Goal: Task Accomplishment & Management: Use online tool/utility

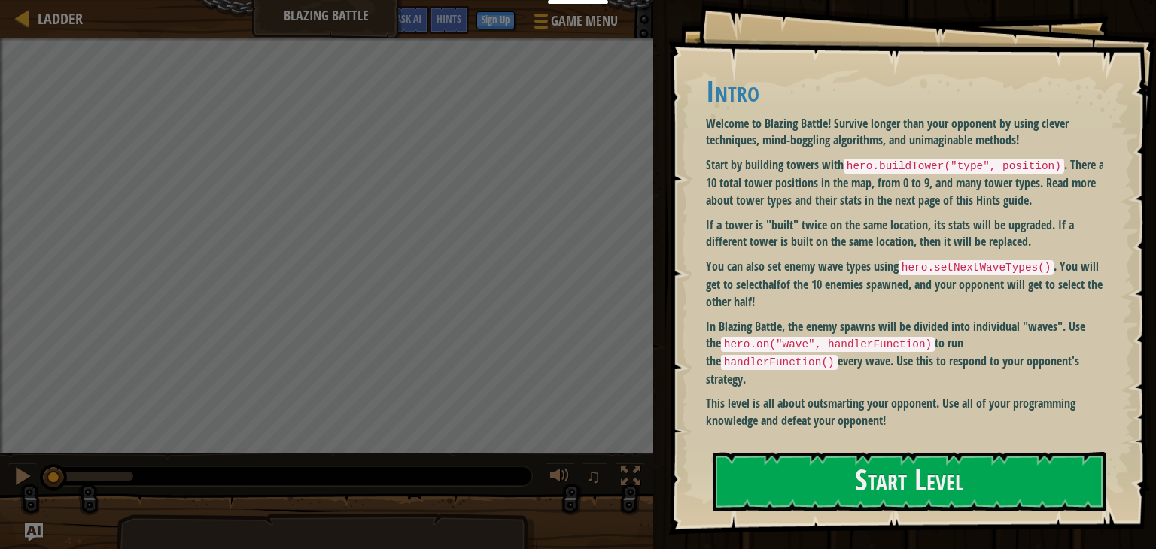
drag, startPoint x: 911, startPoint y: 412, endPoint x: 783, endPoint y: 273, distance: 189.6
click at [783, 273] on div "Intro Welcome to Blazing Battle! Survive longer than your opponent by using cle…" at bounding box center [910, 248] width 409 height 377
drag, startPoint x: 895, startPoint y: 403, endPoint x: 769, endPoint y: 200, distance: 238.7
click at [786, 217] on div "Intro Welcome to Blazing Battle! Survive longer than your opponent by using cle…" at bounding box center [910, 252] width 409 height 354
click at [716, 84] on h1 "Intro" at bounding box center [910, 91] width 409 height 32
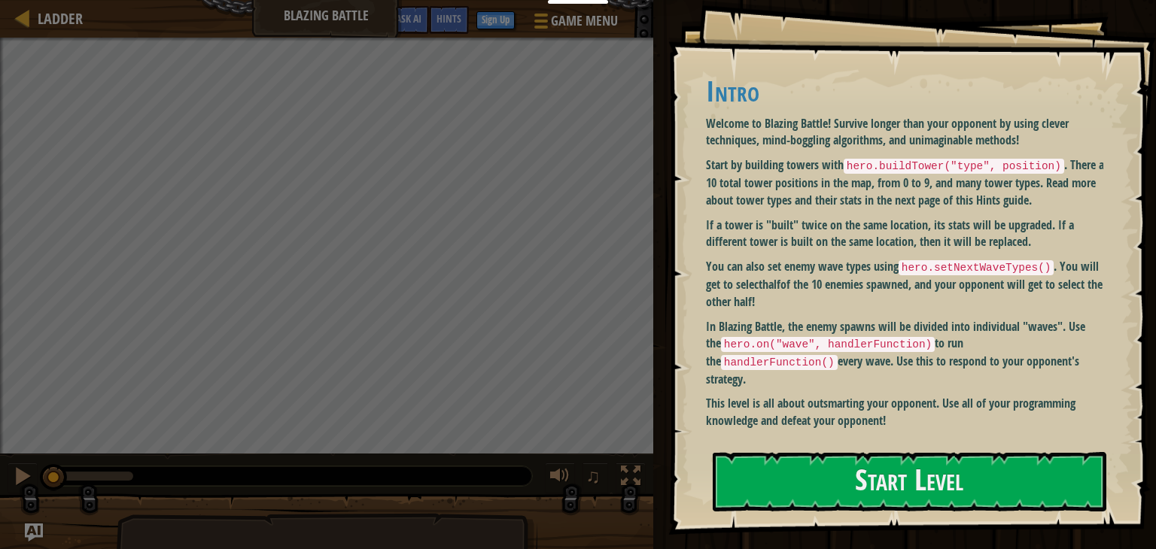
click at [721, 157] on p "Start by building towers with hero.buildTower("type", position) . There are 10 …" at bounding box center [910, 183] width 409 height 52
click at [826, 490] on button "Start Level" at bounding box center [910, 481] width 394 height 59
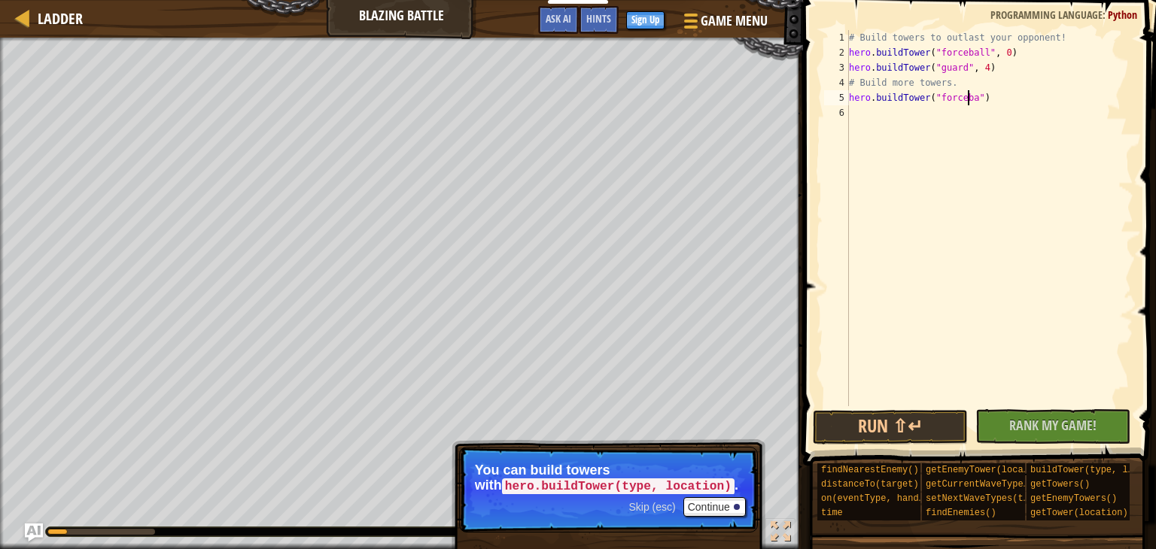
scroll to position [7, 10]
type textarea "hero.buildTower("forceball",)"
type textarea "4"
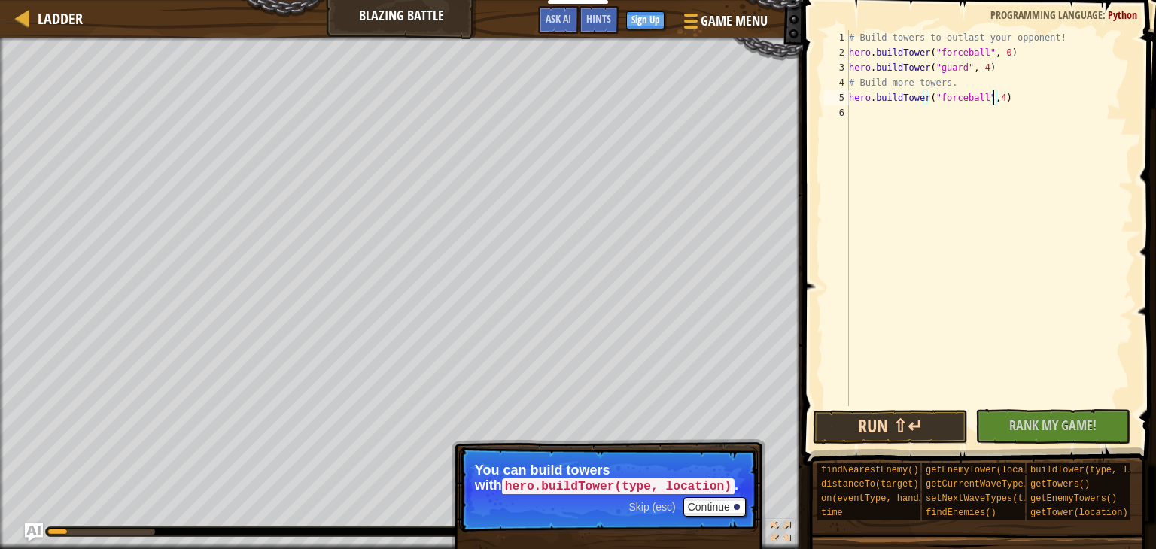
type textarea "hero.buildTower("forceball",4)"
click at [903, 428] on button "Run ⇧↵" at bounding box center [890, 427] width 155 height 35
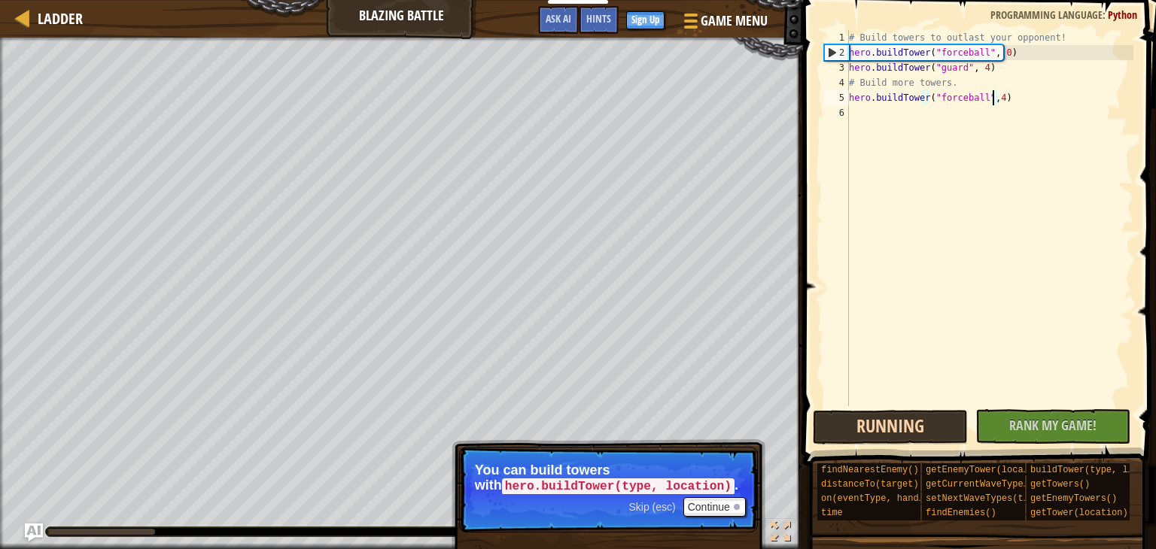
scroll to position [7, 0]
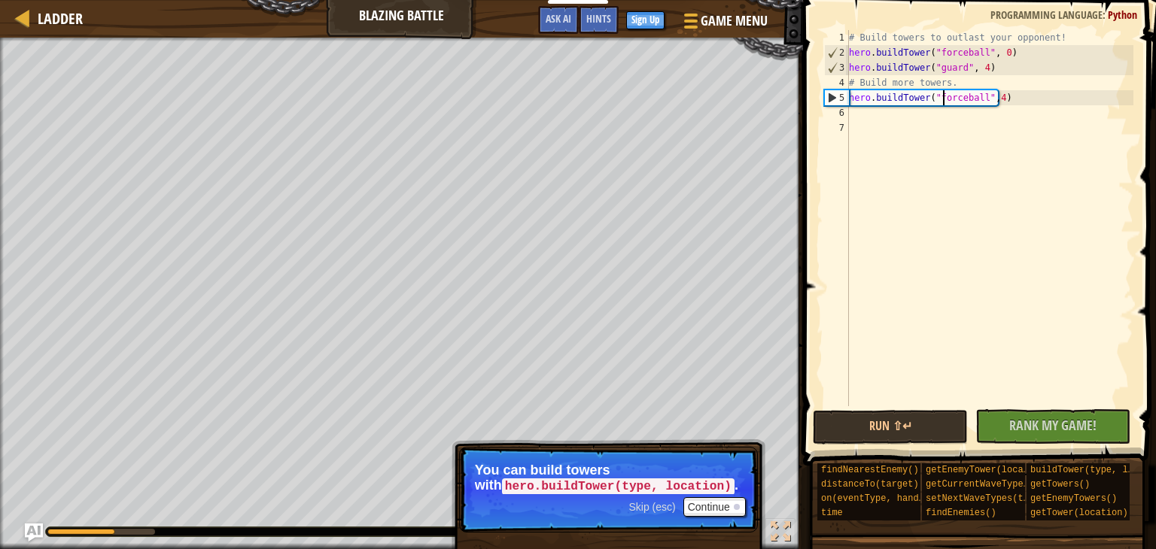
click at [941, 97] on div "# Build towers to outlast your opponent! hero . buildTower ( "forceball" , 0 ) …" at bounding box center [989, 233] width 287 height 406
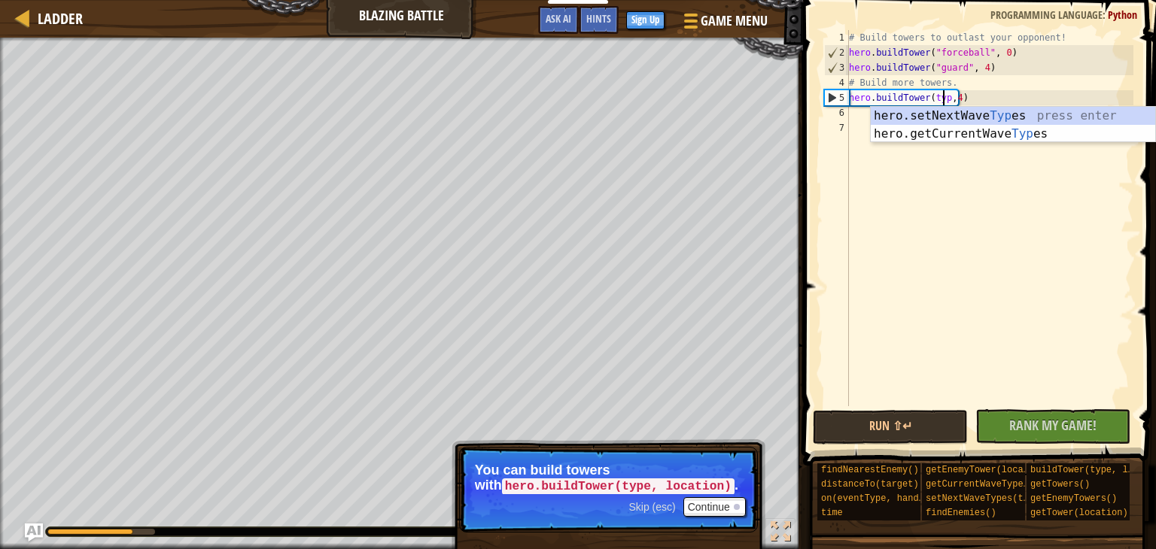
scroll to position [7, 8]
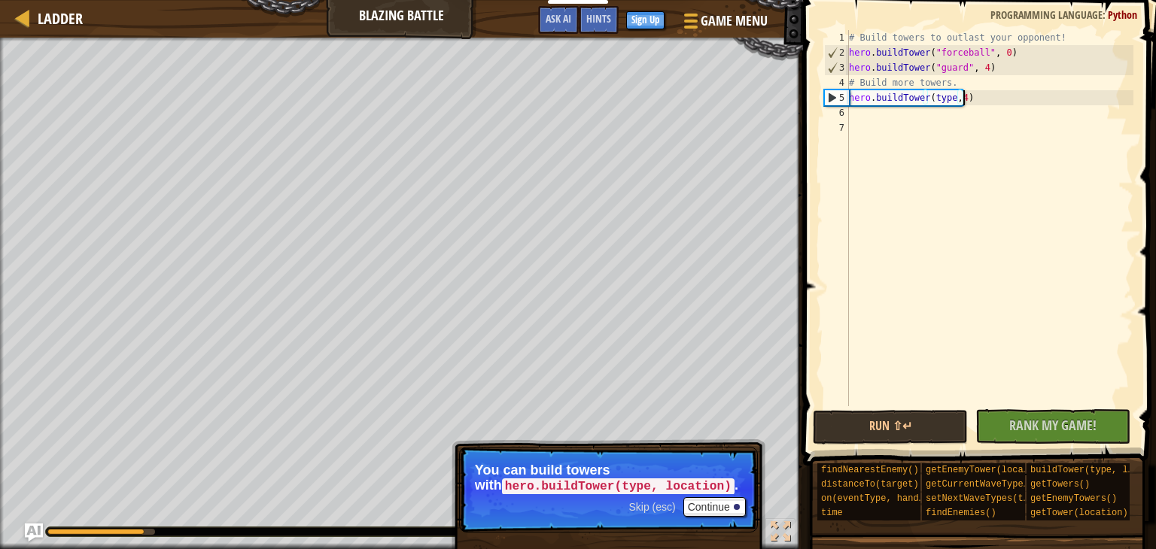
click at [962, 98] on div "# Build towers to outlast your opponent! hero . buildTower ( "forceball" , 0 ) …" at bounding box center [989, 233] width 287 height 406
click at [956, 97] on div "# Build towers to outlast your opponent! hero . buildTower ( "forceball" , 0 ) …" at bounding box center [989, 233] width 287 height 406
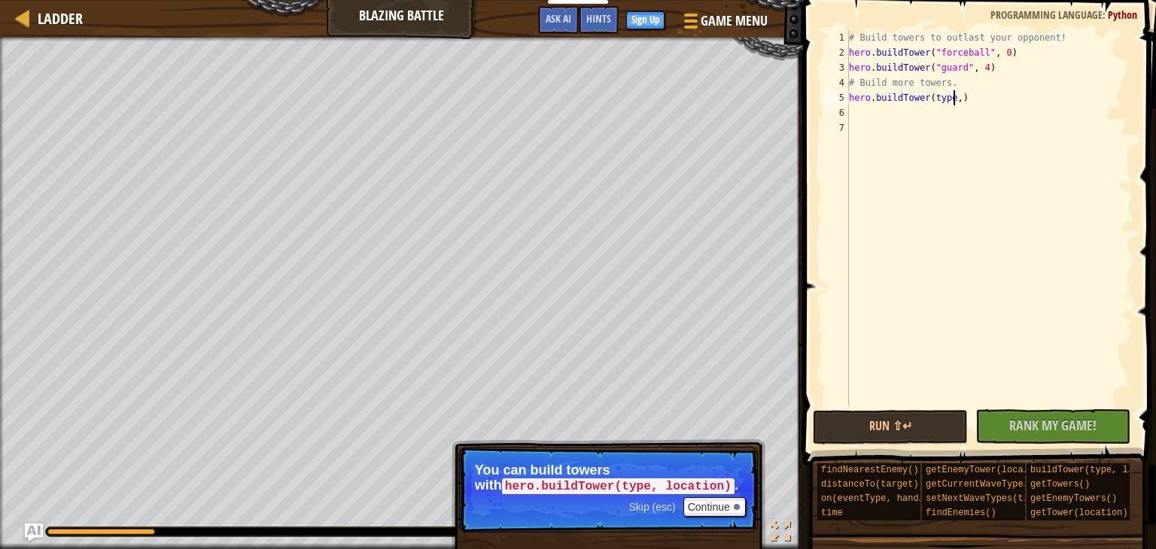
type textarea "hero.buildTower(type,5)"
click at [875, 430] on button "Run ⇧↵" at bounding box center [890, 427] width 155 height 35
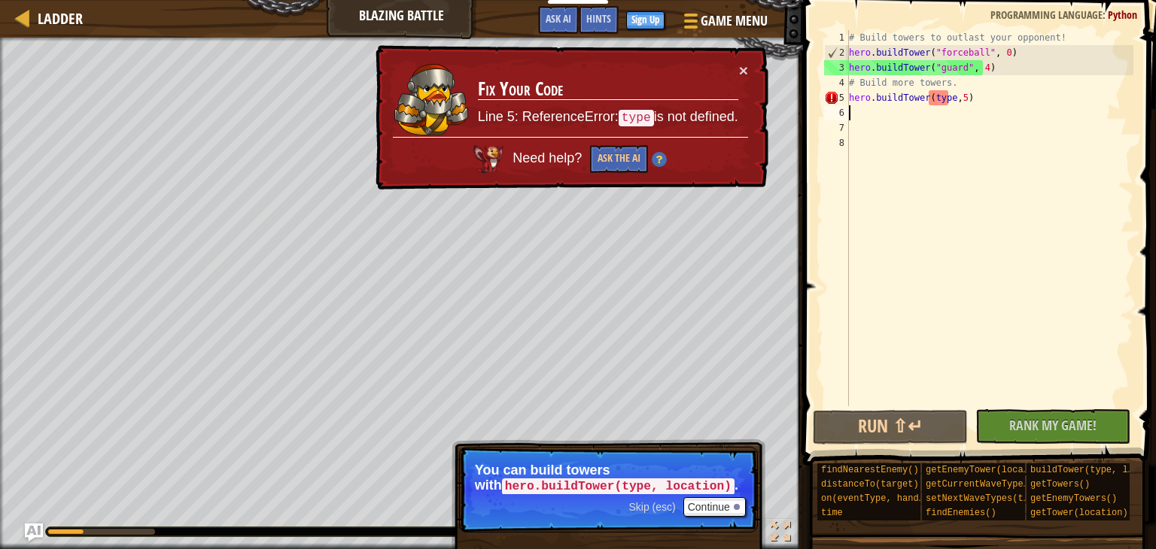
click at [658, 513] on div "Skip (esc) Continue" at bounding box center [686, 507] width 117 height 20
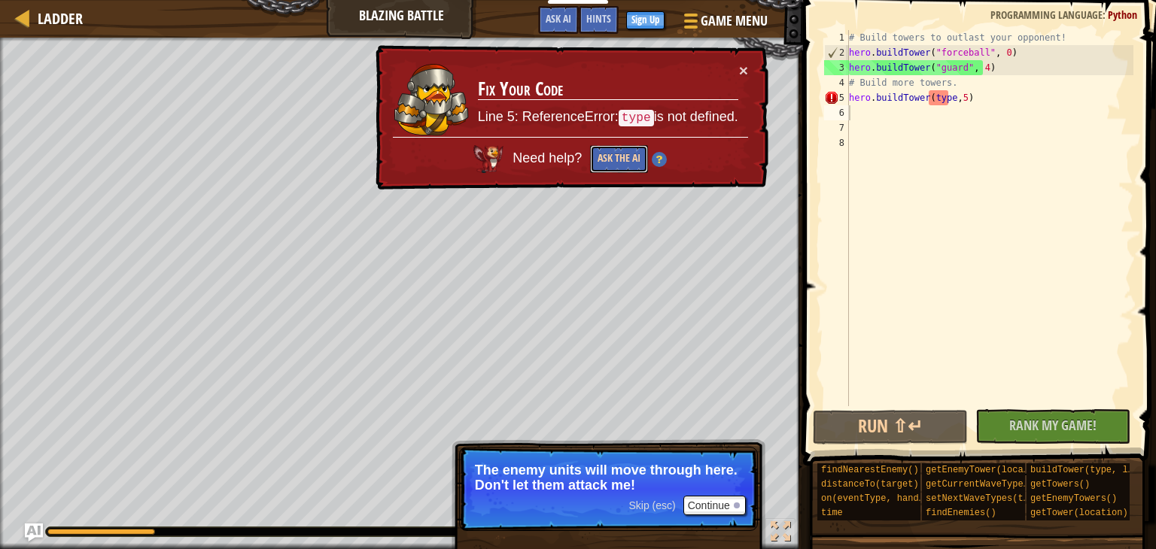
click at [622, 163] on button "Ask the AI" at bounding box center [619, 159] width 58 height 28
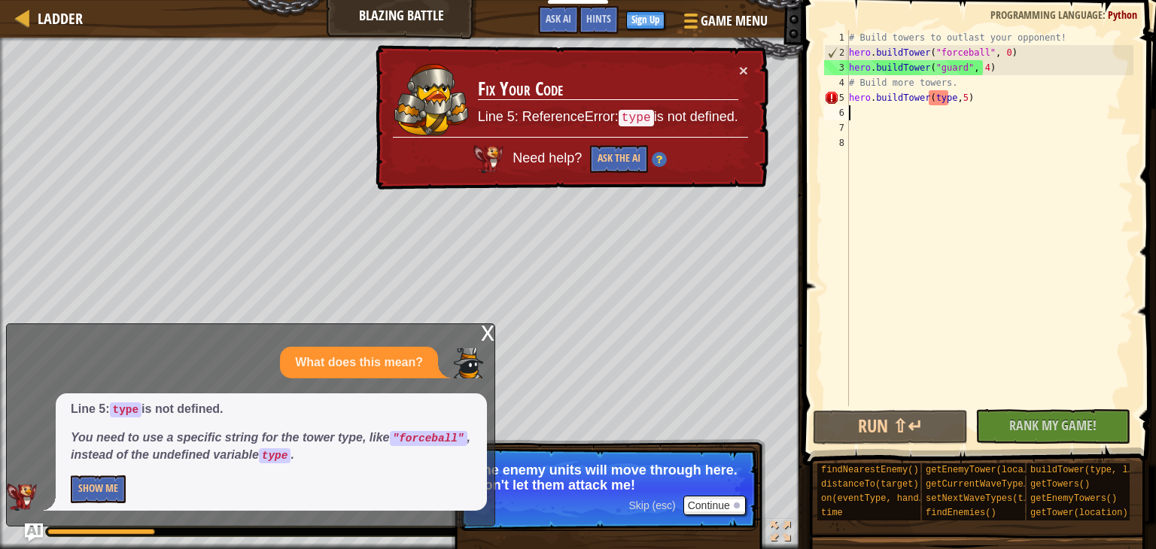
click at [936, 100] on div "# Build towers to outlast your opponent! hero . buildTower ( "forceball" , 0 ) …" at bounding box center [989, 233] width 287 height 406
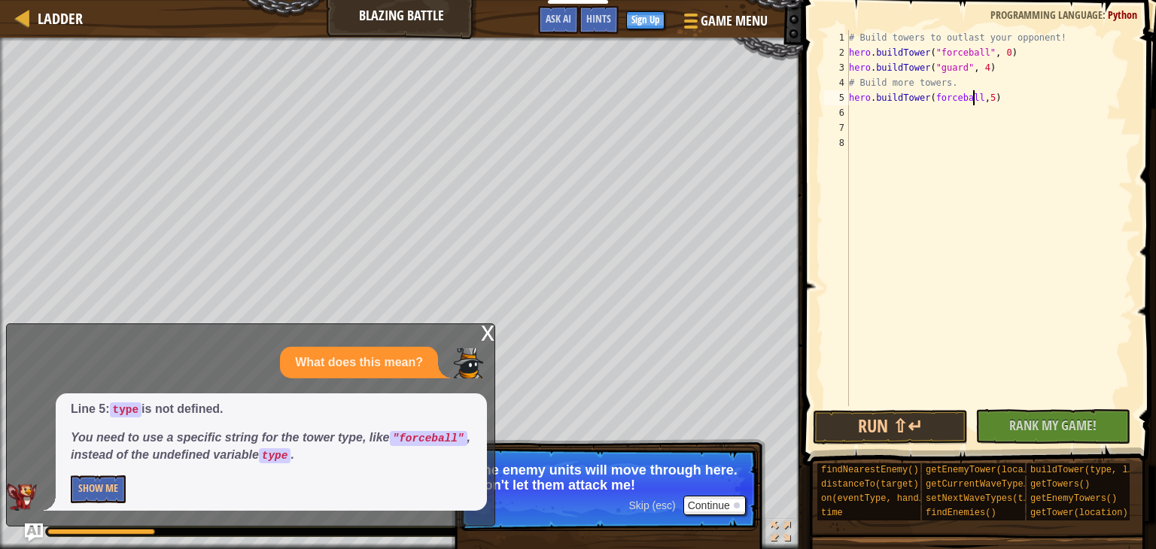
scroll to position [7, 11]
click at [905, 437] on button "Run ⇧↵" at bounding box center [890, 427] width 155 height 35
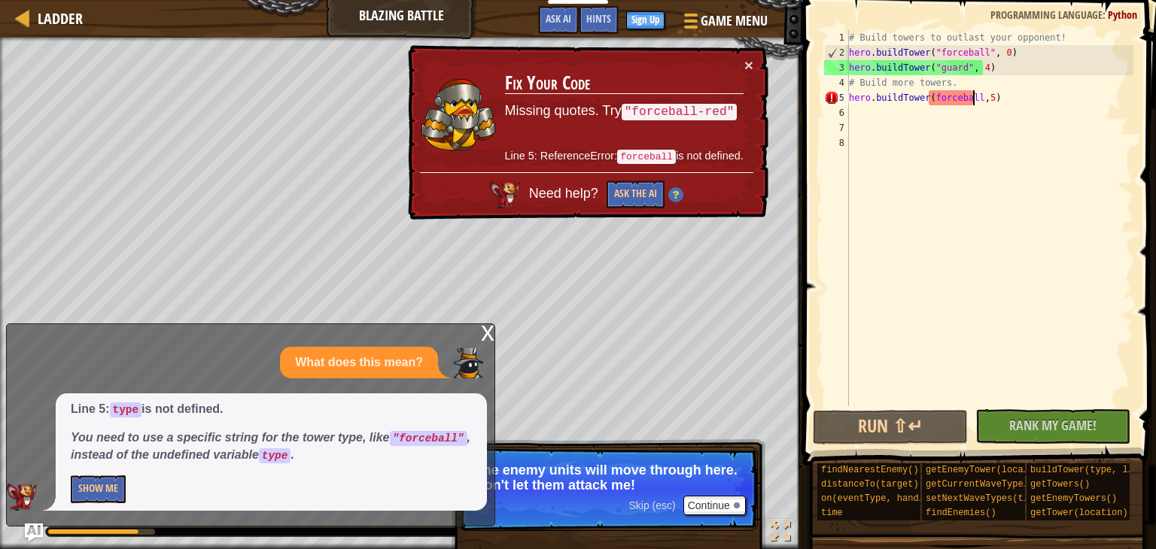
click at [931, 99] on div "# Build towers to outlast your opponent! hero . buildTower ( "forceball" , 0 ) …" at bounding box center [989, 233] width 287 height 406
click at [929, 96] on div "# Build towers to outlast your opponent! hero . buildTower ( "forceball" , 0 ) …" at bounding box center [989, 233] width 287 height 406
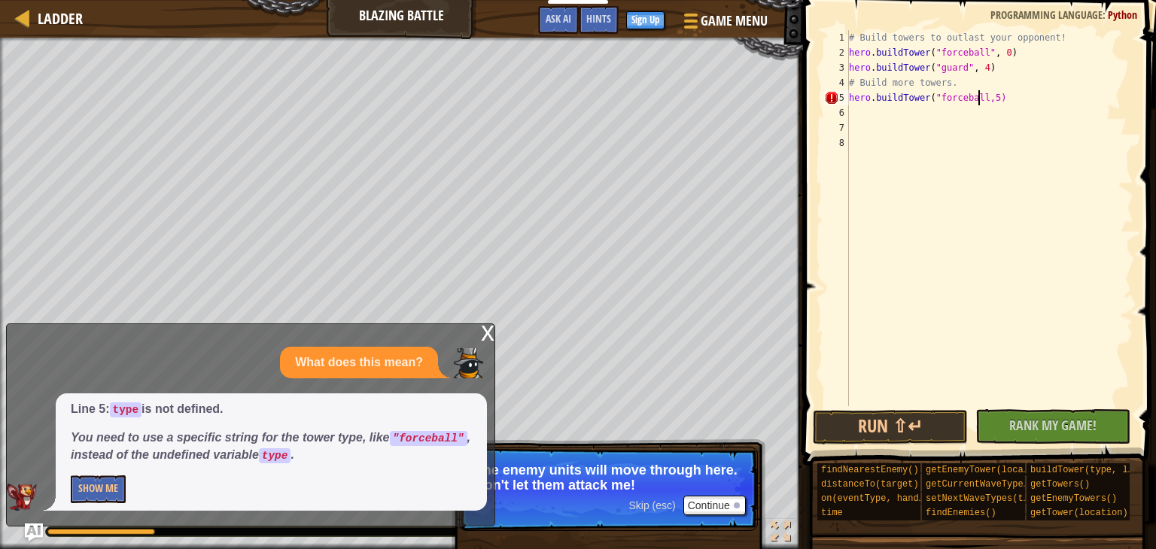
click at [978, 97] on div "# Build towers to outlast your opponent! hero . buildTower ( "forceball" , 0 ) …" at bounding box center [989, 233] width 287 height 406
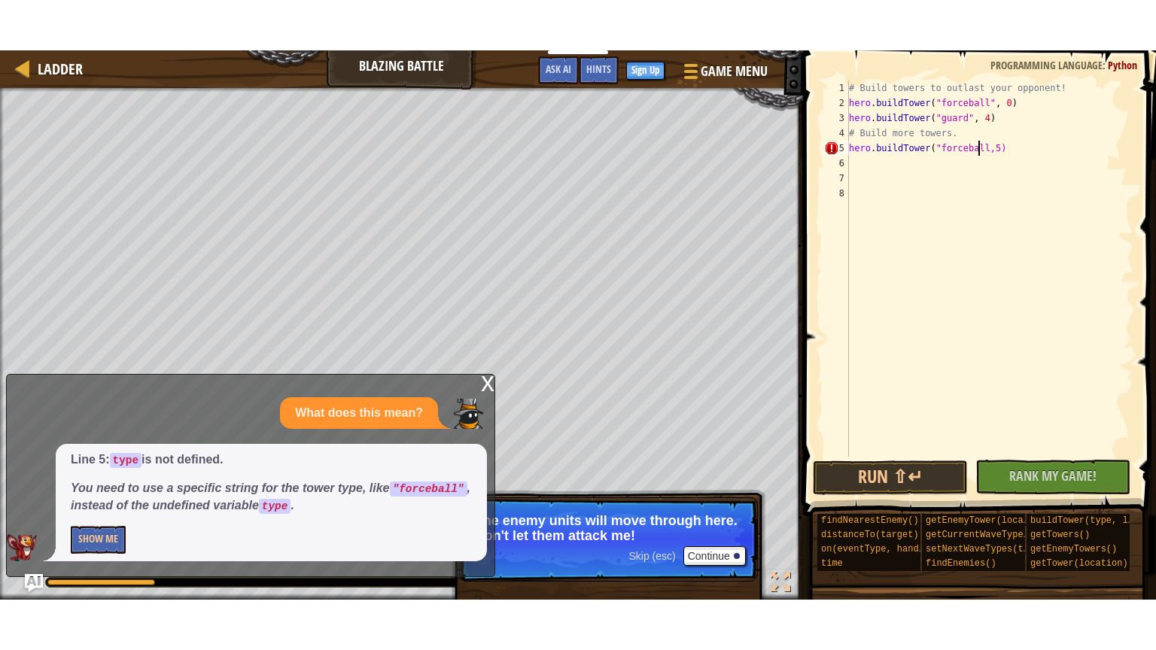
scroll to position [7, 11]
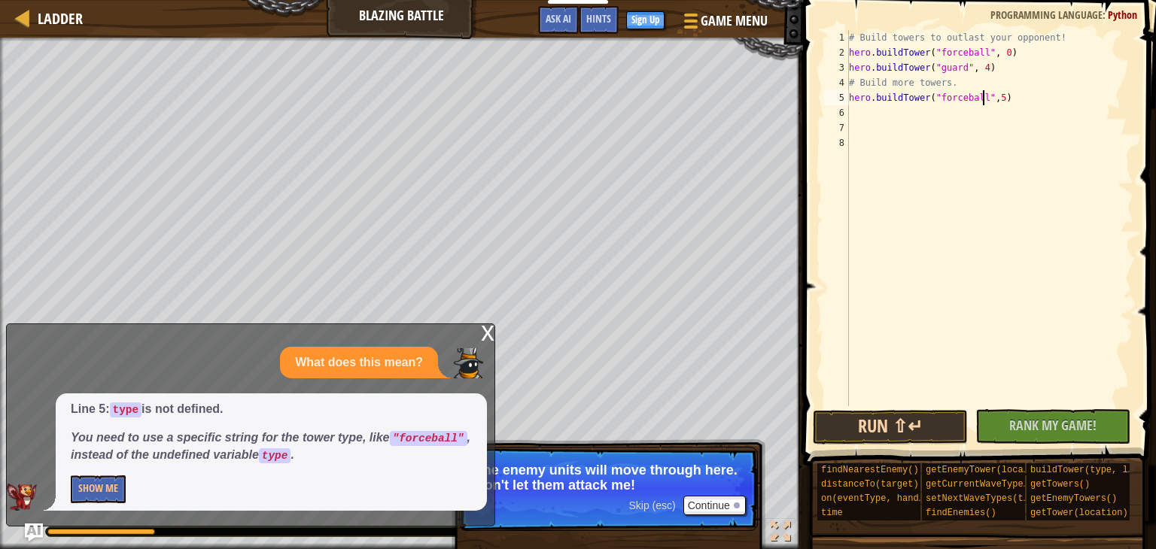
type textarea "hero.buildTower("forceball",5)"
click at [850, 430] on button "Run ⇧↵" at bounding box center [890, 427] width 155 height 35
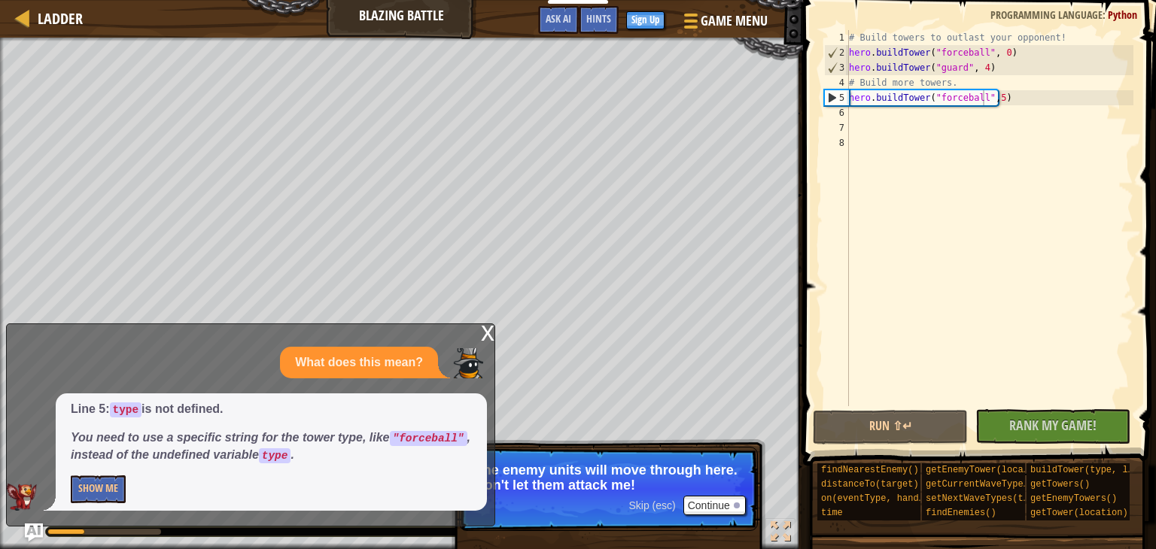
click at [488, 332] on div "x" at bounding box center [488, 331] width 14 height 15
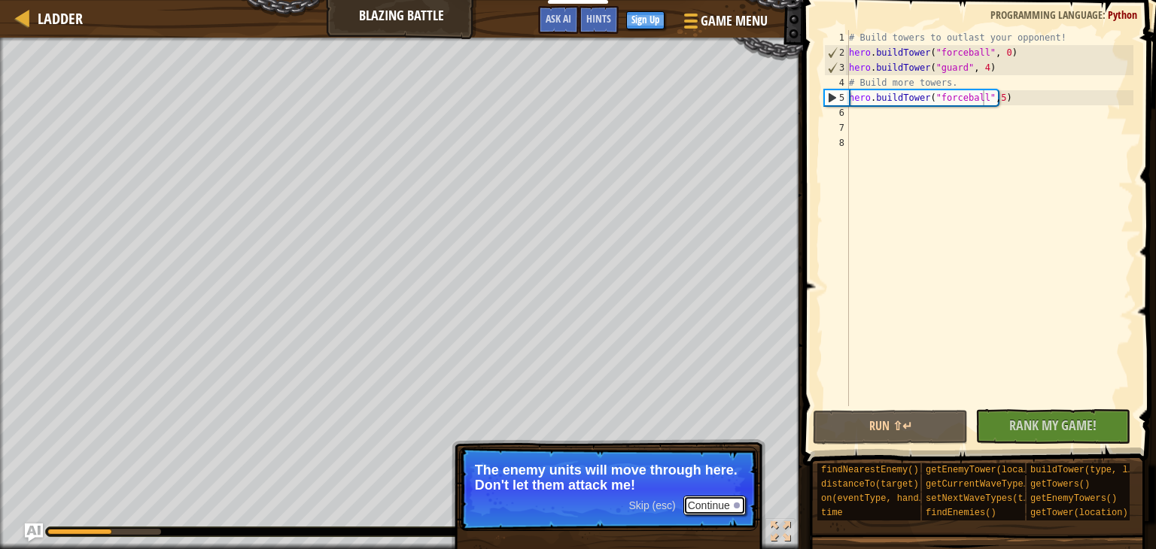
click at [719, 509] on button "Continue" at bounding box center [714, 506] width 62 height 20
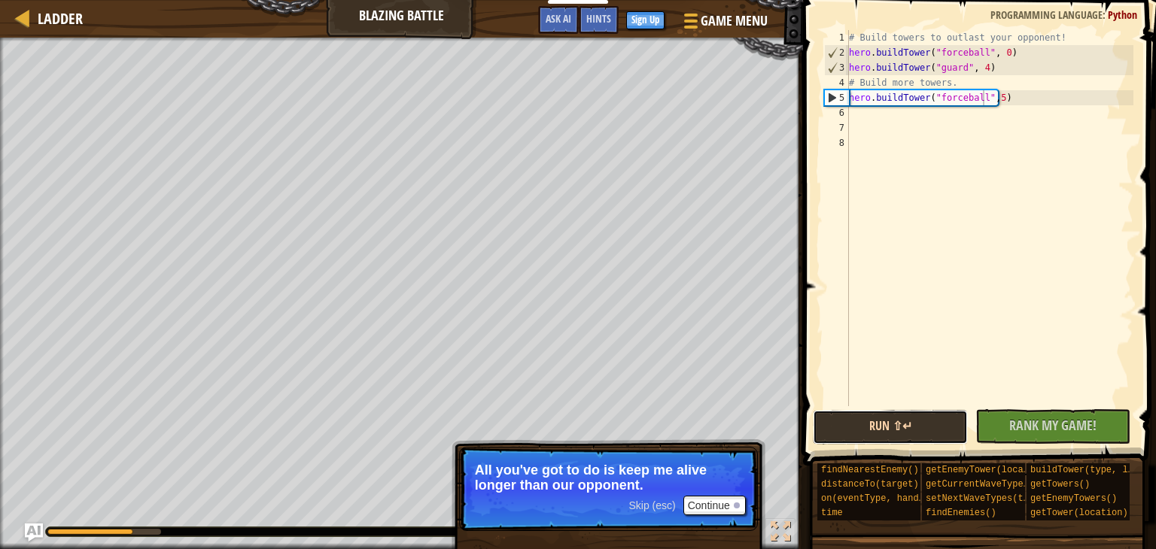
click at [906, 423] on button "Run ⇧↵" at bounding box center [890, 427] width 155 height 35
click at [893, 417] on button "Run ⇧↵" at bounding box center [890, 427] width 155 height 35
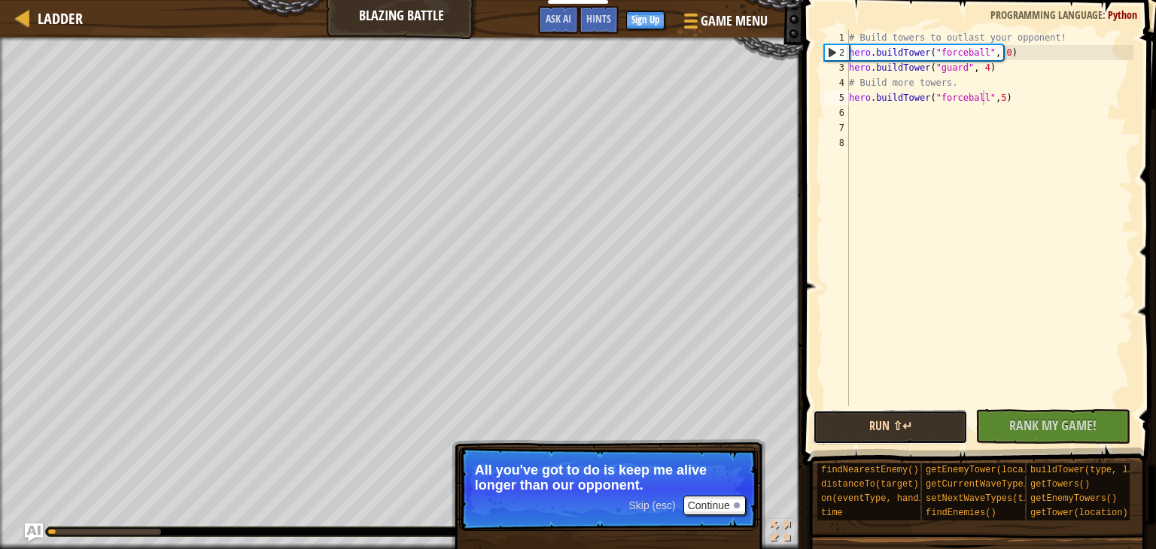
click at [893, 417] on button "Run ⇧↵" at bounding box center [890, 427] width 155 height 35
click at [893, 417] on button "Running" at bounding box center [890, 427] width 155 height 35
click at [786, 542] on div at bounding box center [781, 532] width 20 height 20
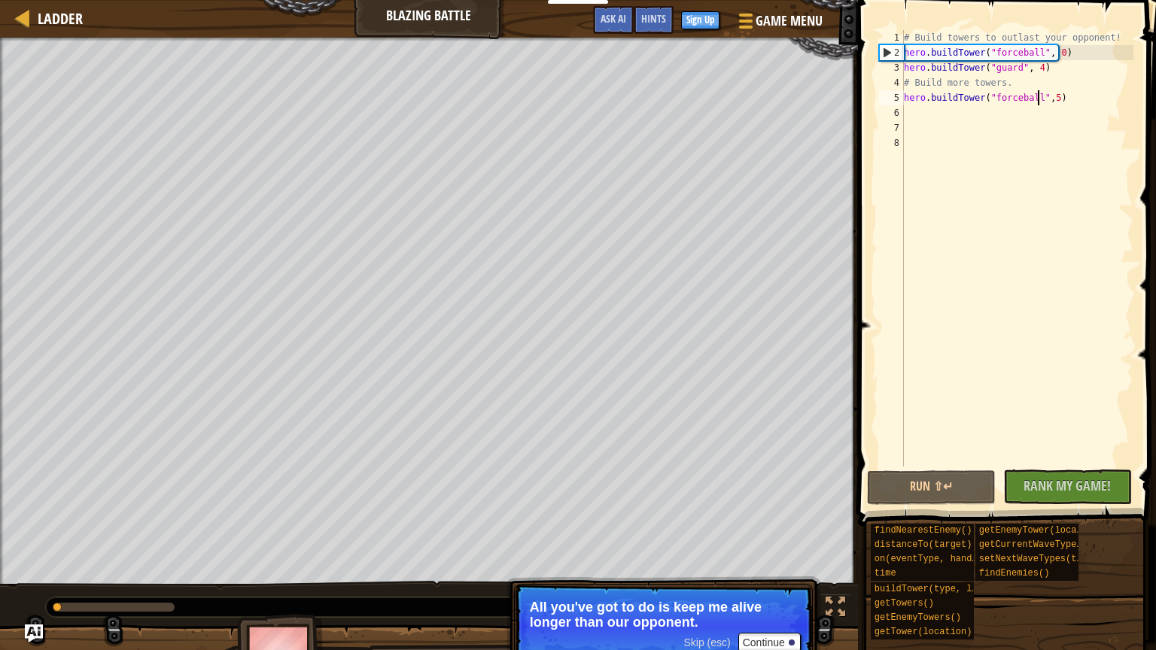
click at [786, 549] on p "All you've got to do is keep me alive longer than our opponent." at bounding box center [663, 615] width 267 height 30
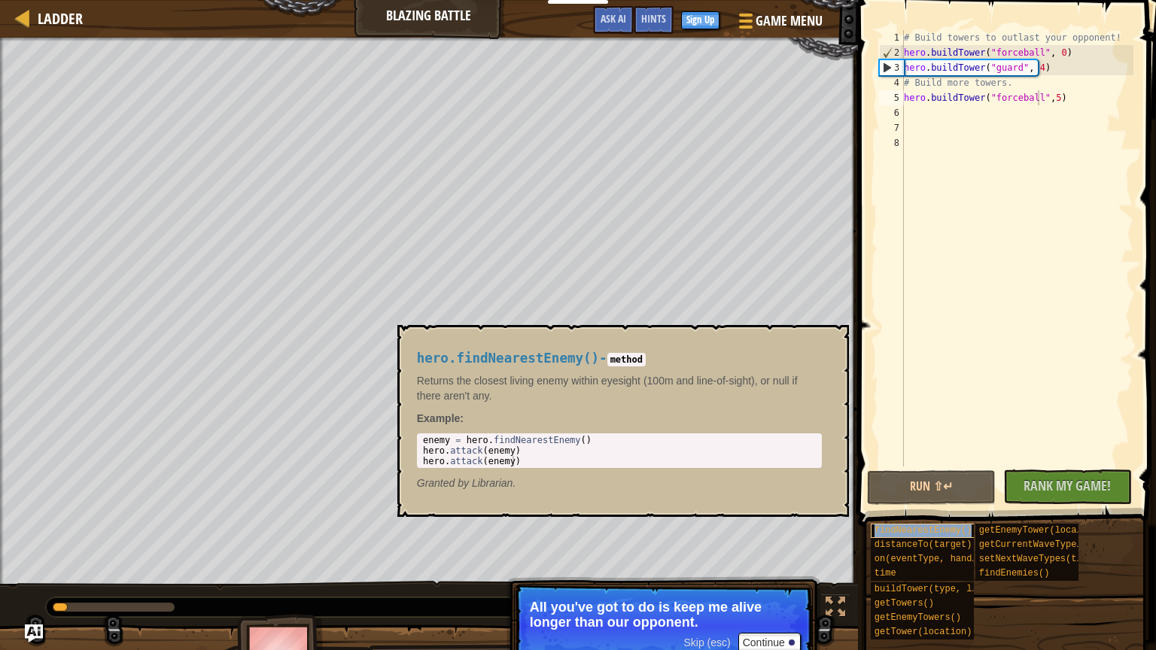
click at [930, 531] on span "findNearestEnemy()" at bounding box center [923, 530] width 98 height 11
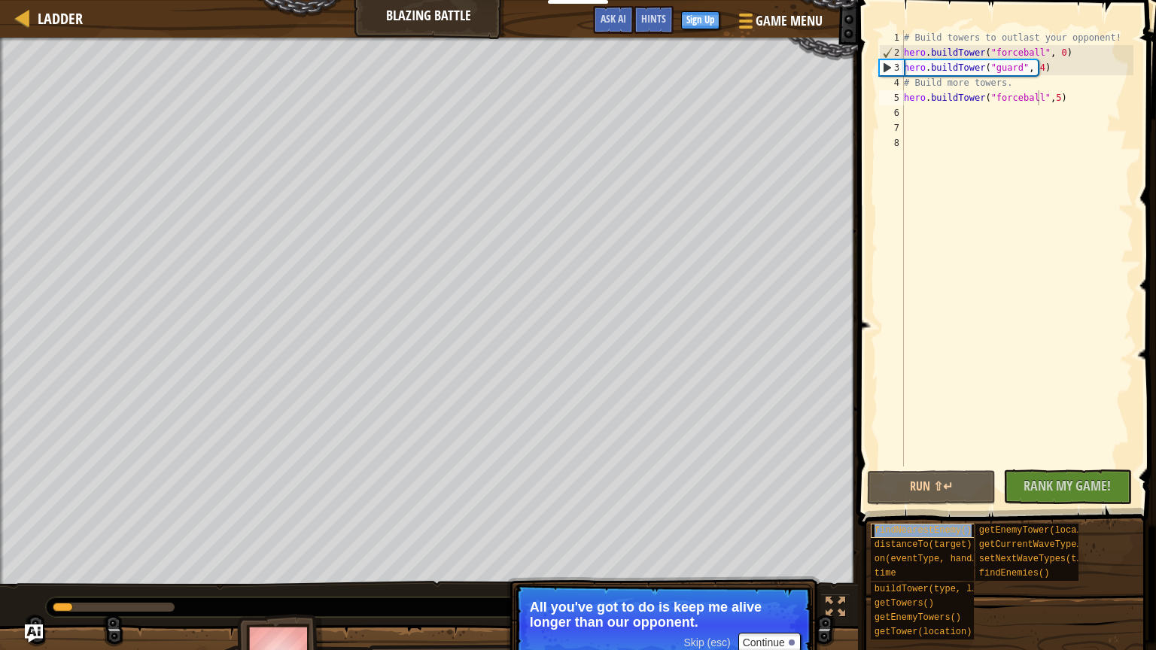
click at [930, 537] on div "findNearestEnemy()" at bounding box center [929, 531] width 116 height 14
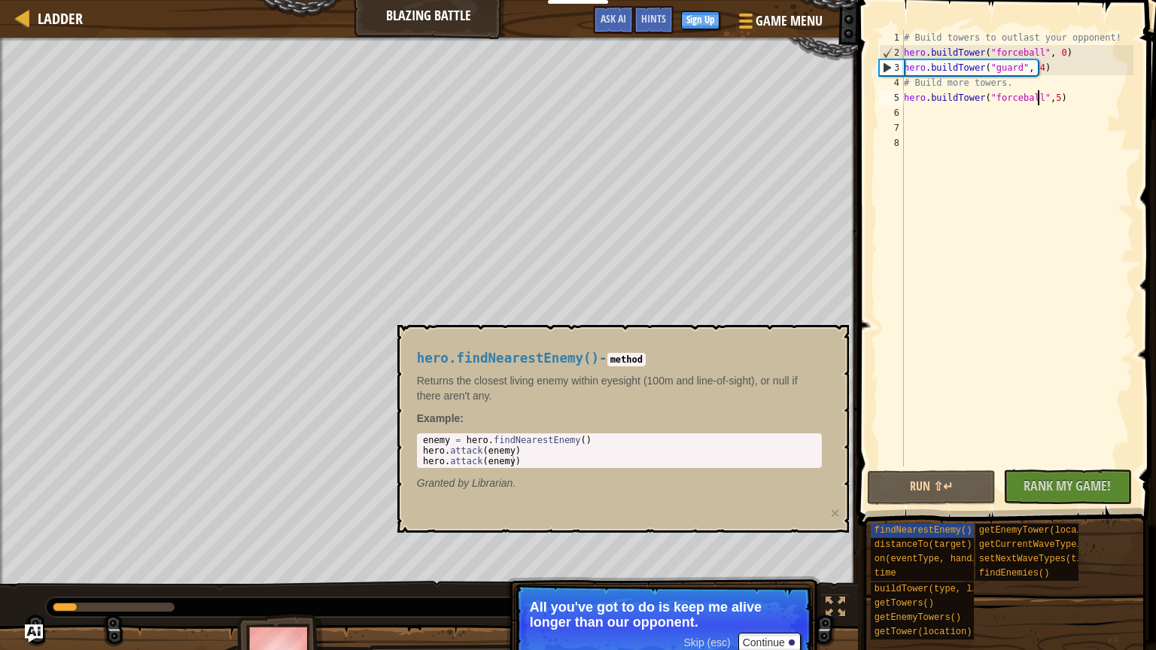
click at [1040, 114] on div "# Build towers to outlast your opponent! hero . buildTower ( "forceball" , 0 ) …" at bounding box center [1017, 263] width 233 height 467
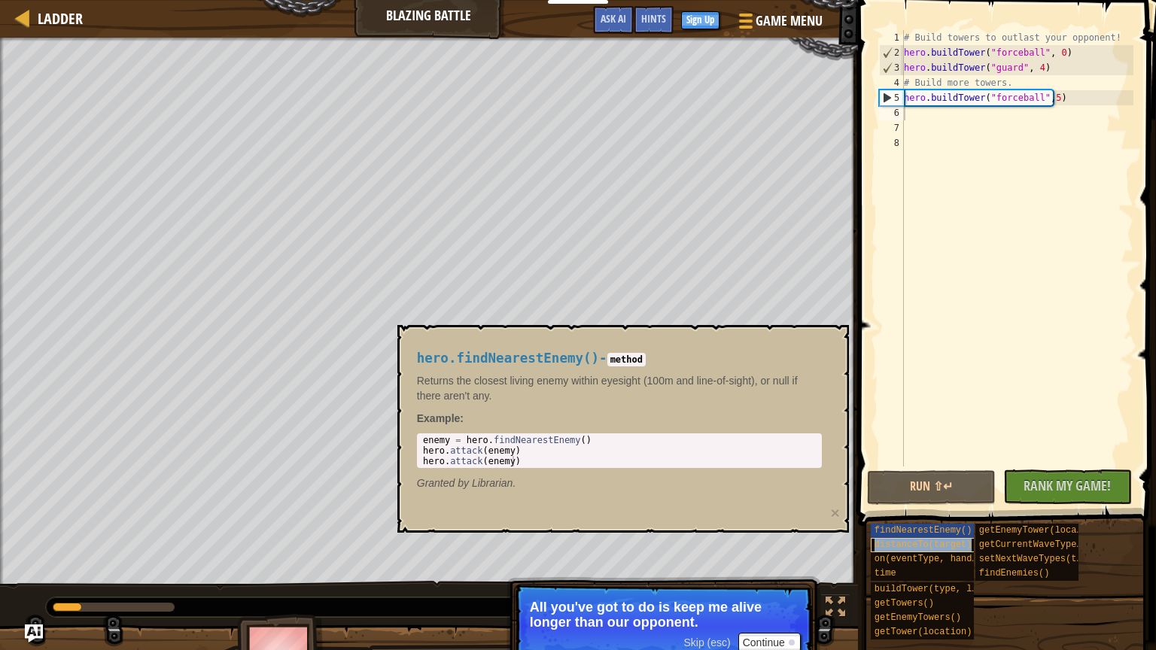
click at [885, 548] on span "distanceTo(target)" at bounding box center [923, 545] width 98 height 11
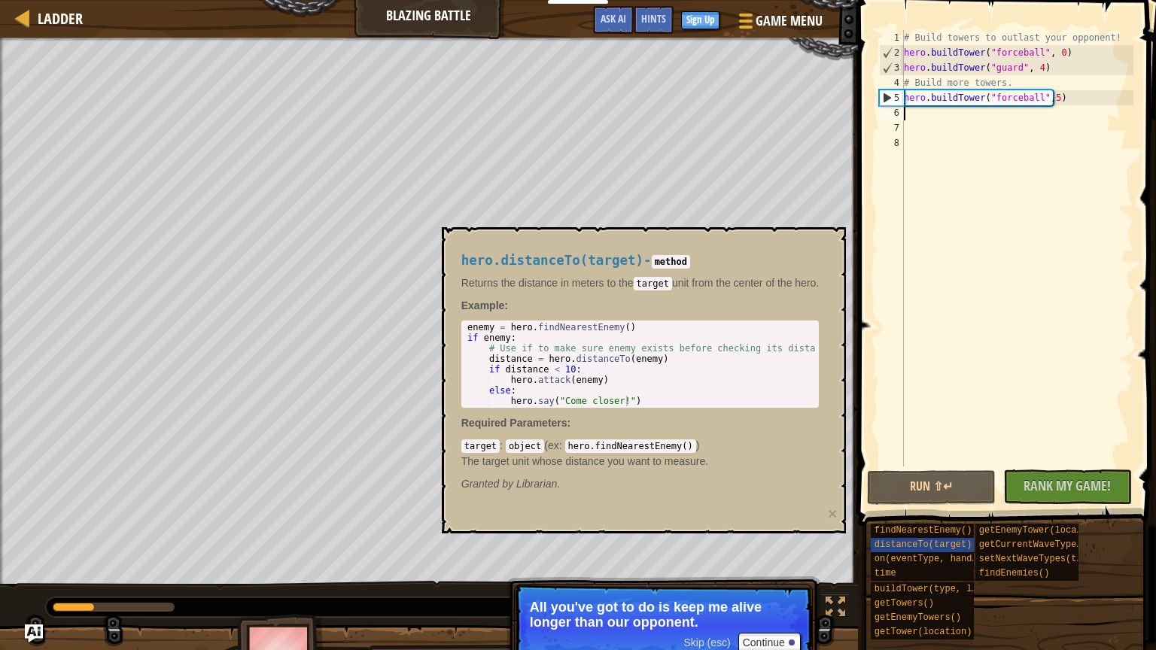
click at [917, 111] on div "# Build towers to outlast your opponent! hero . buildTower ( "forceball" , 0 ) …" at bounding box center [1017, 263] width 233 height 467
click at [731, 407] on div "1 2 3 4 5 6 7 8 enemy = hero . findNearestEnemy ( ) if enemy : # Use if to make…" at bounding box center [640, 364] width 358 height 87
click at [926, 421] on div "# Build towers to outlast your opponent! hero . buildTower ( "forceball" , 0 ) …" at bounding box center [1017, 263] width 233 height 467
click at [904, 543] on span "distanceTo(target)" at bounding box center [923, 545] width 98 height 11
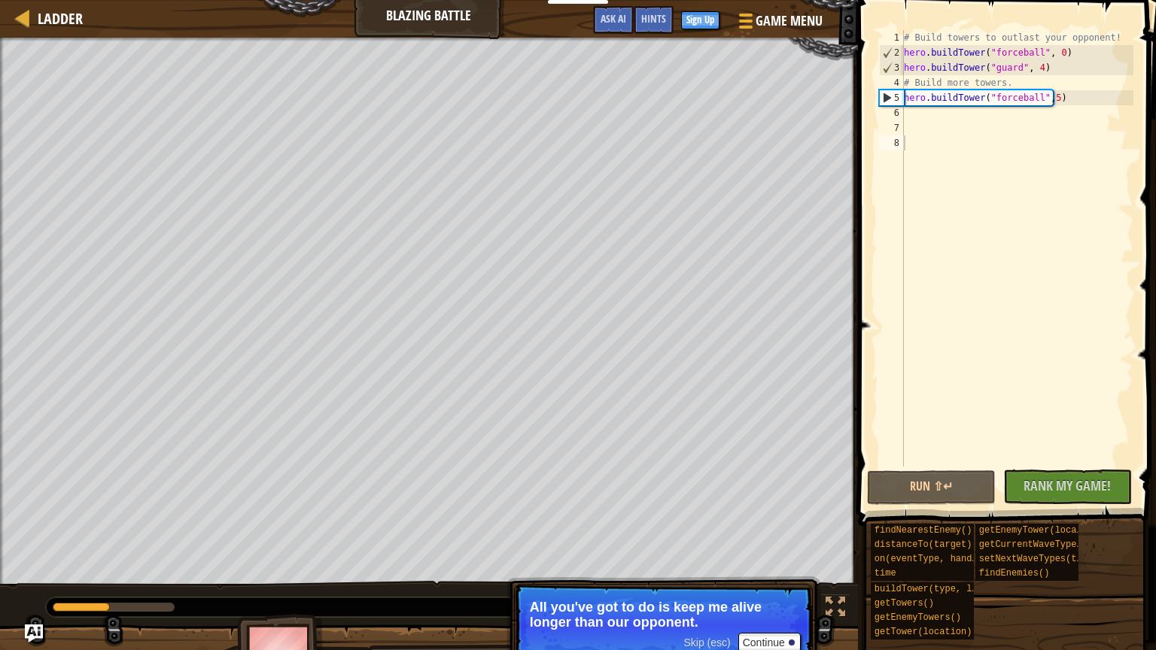
click at [710, 549] on div "Skip (esc) Continue" at bounding box center [741, 643] width 117 height 20
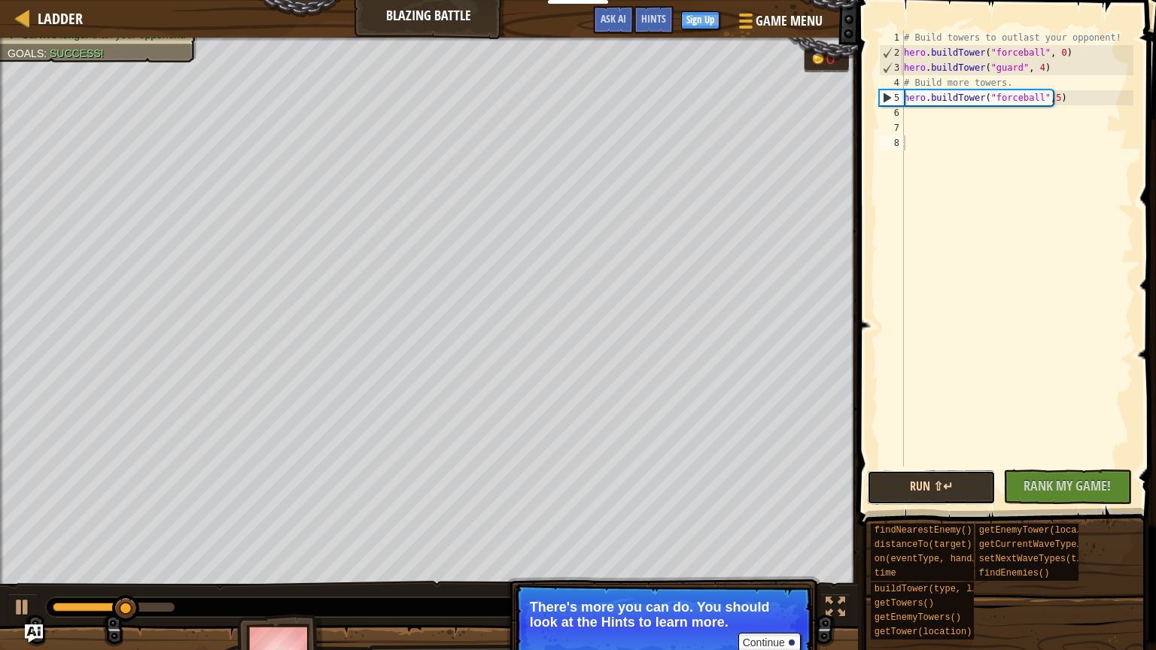
click at [911, 482] on button "Run ⇧↵" at bounding box center [931, 487] width 129 height 35
click at [1046, 102] on div "# Build towers to outlast your opponent! hero . buildTower ( "forceball" , 0 ) …" at bounding box center [1017, 263] width 233 height 467
click at [935, 469] on span at bounding box center [1008, 241] width 310 height 570
click at [926, 473] on button "Run ⇧↵" at bounding box center [931, 487] width 129 height 35
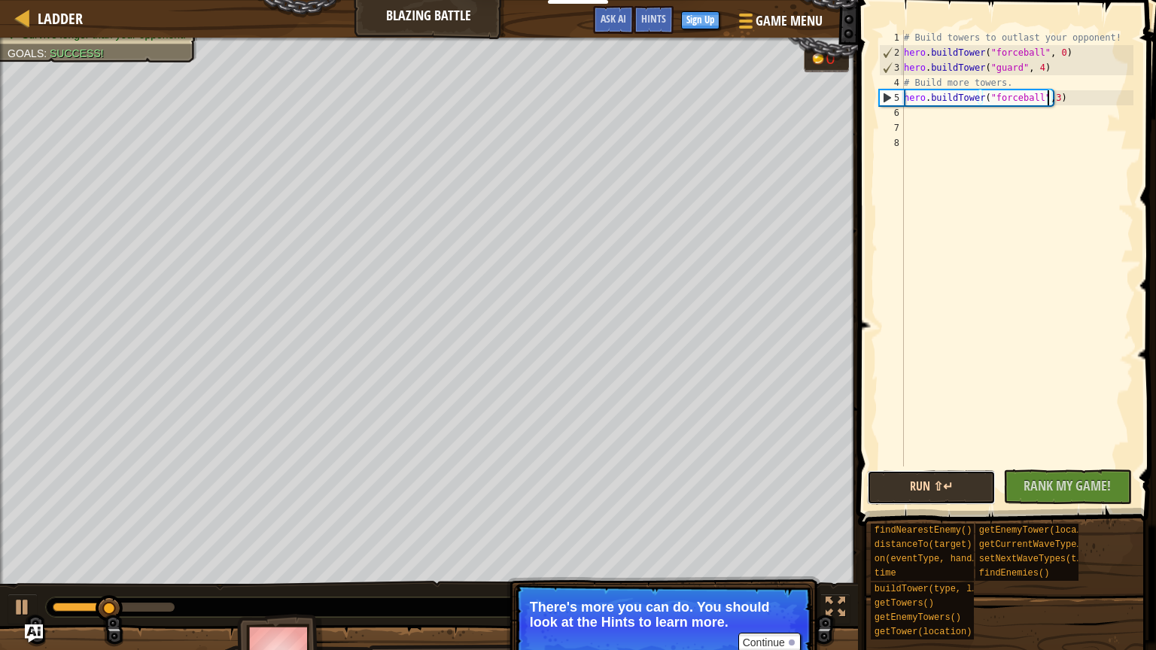
click at [937, 491] on button "Run ⇧↵" at bounding box center [931, 487] width 129 height 35
type textarea "hero.buildTower("forceball",4)"
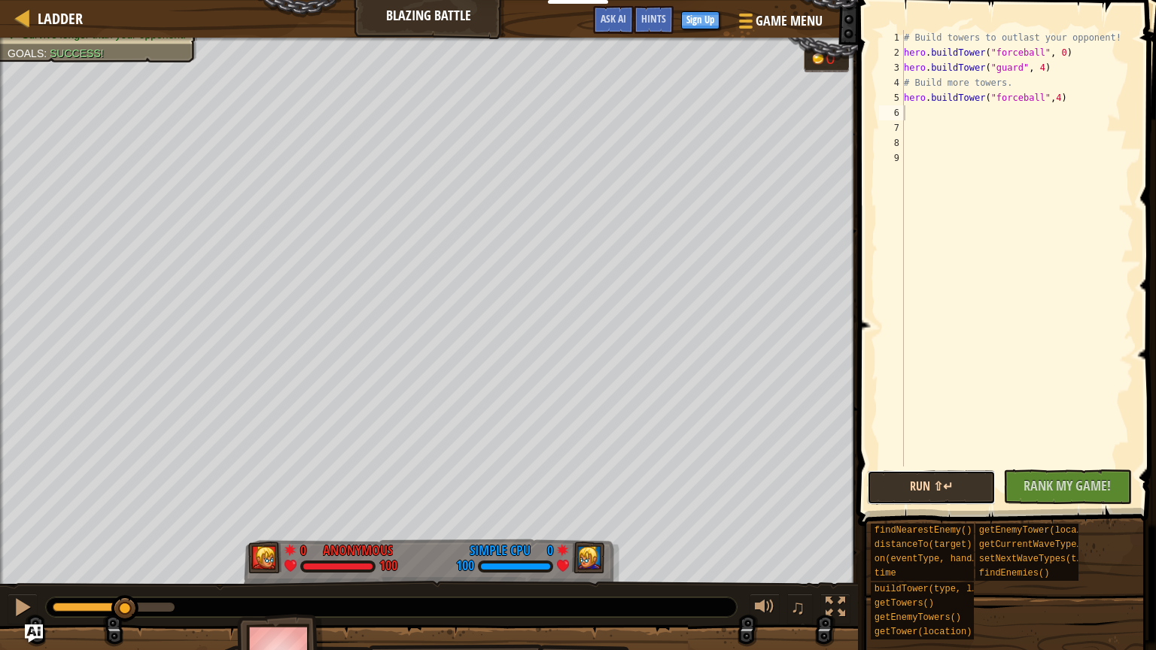
click at [935, 491] on button "Run ⇧↵" at bounding box center [931, 487] width 129 height 35
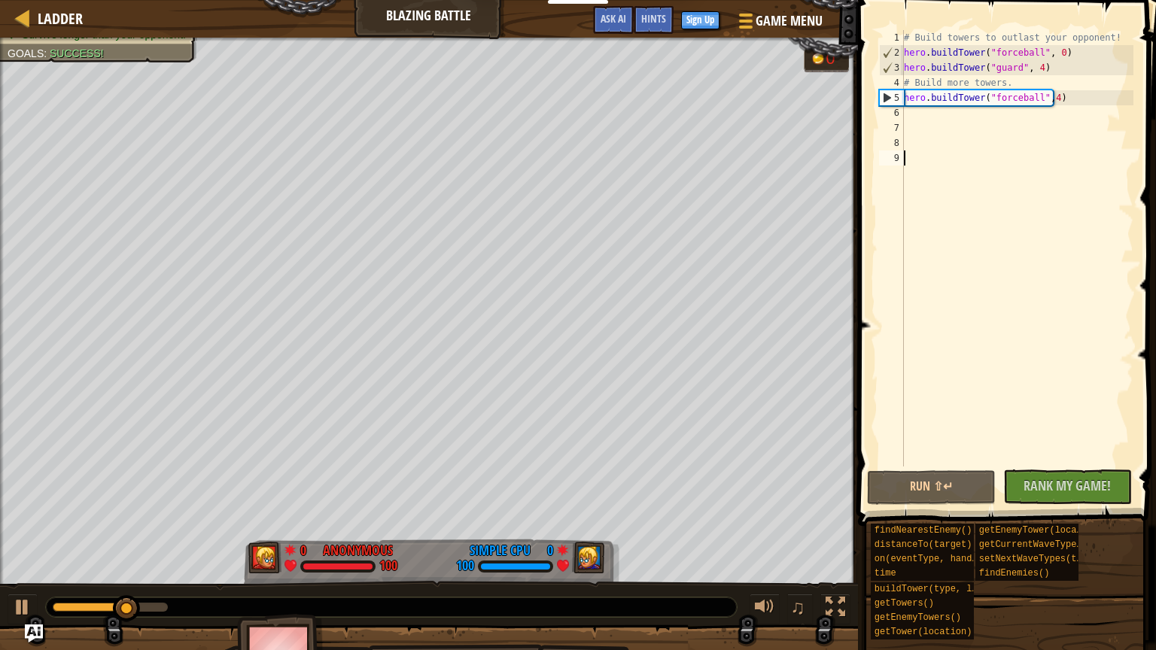
click at [963, 406] on div "# Build towers to outlast your opponent! hero . buildTower ( "forceball" , 0 ) …" at bounding box center [1017, 263] width 233 height 467
click at [915, 471] on button "Run ⇧↵" at bounding box center [931, 487] width 129 height 35
click at [1045, 99] on div "# Build towers to outlast your opponent! hero . buildTower ( "forceball" , 0 ) …" at bounding box center [1017, 263] width 233 height 467
click at [909, 485] on button "Run ⇧↵" at bounding box center [931, 487] width 129 height 35
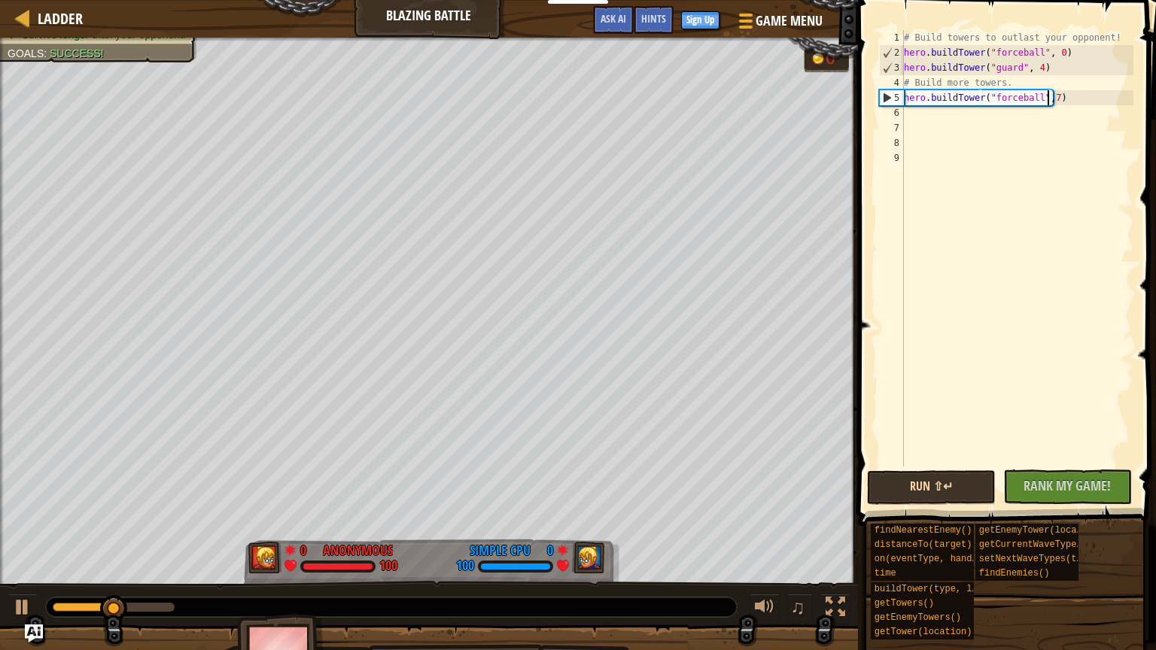
type textarea "hero.buildTower("forceball",7)"
click at [879, 491] on button "Run ⇧↵" at bounding box center [931, 487] width 129 height 35
click at [740, 20] on span at bounding box center [744, 21] width 14 height 3
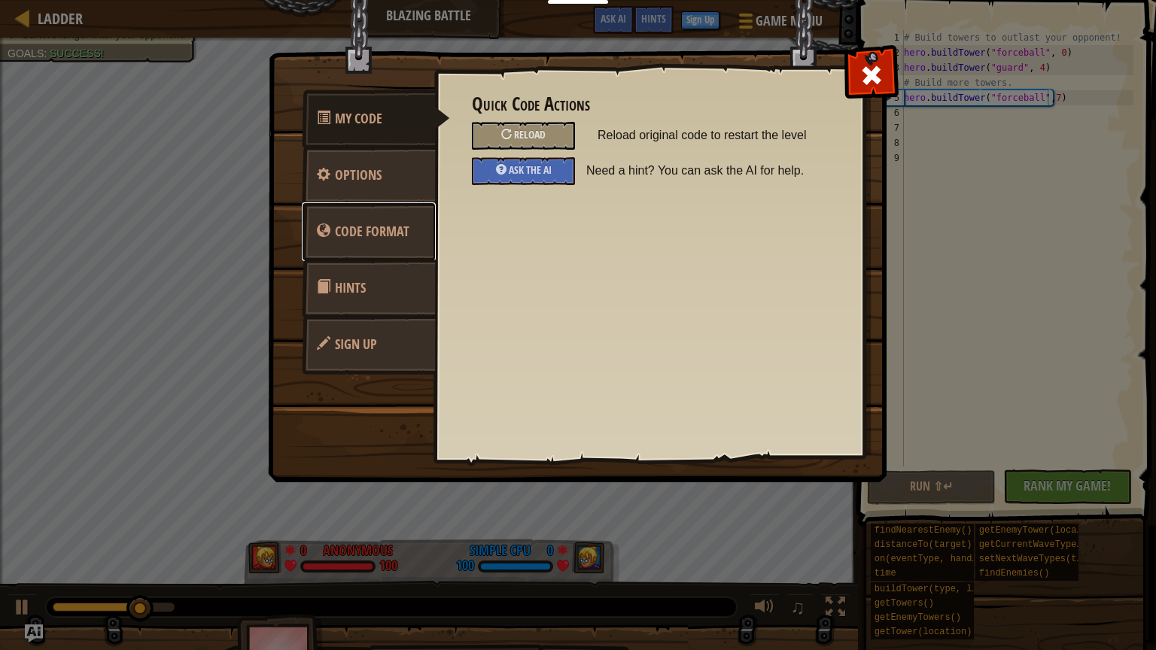
click at [382, 224] on span "Code Format" at bounding box center [372, 231] width 74 height 19
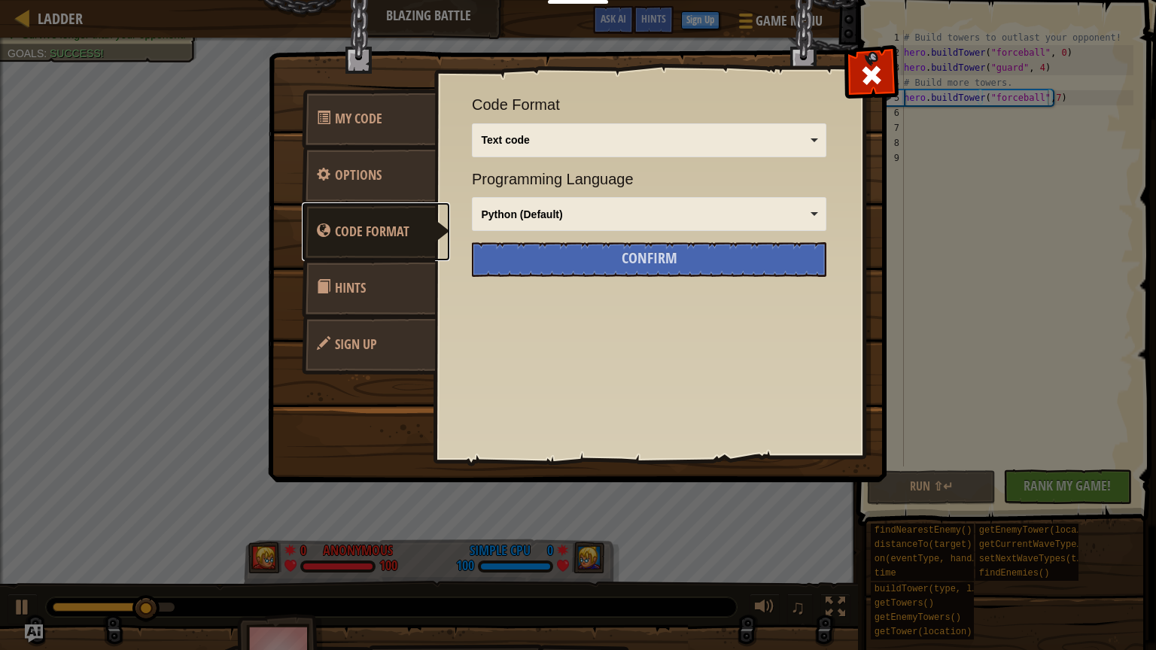
click at [556, 144] on div "Text code" at bounding box center [645, 139] width 327 height 15
click at [618, 318] on div "Quick Code Actions Reload Reload original code to restart the level Ask the AI …" at bounding box center [649, 239] width 430 height 372
click at [415, 275] on link "Hints" at bounding box center [369, 288] width 134 height 59
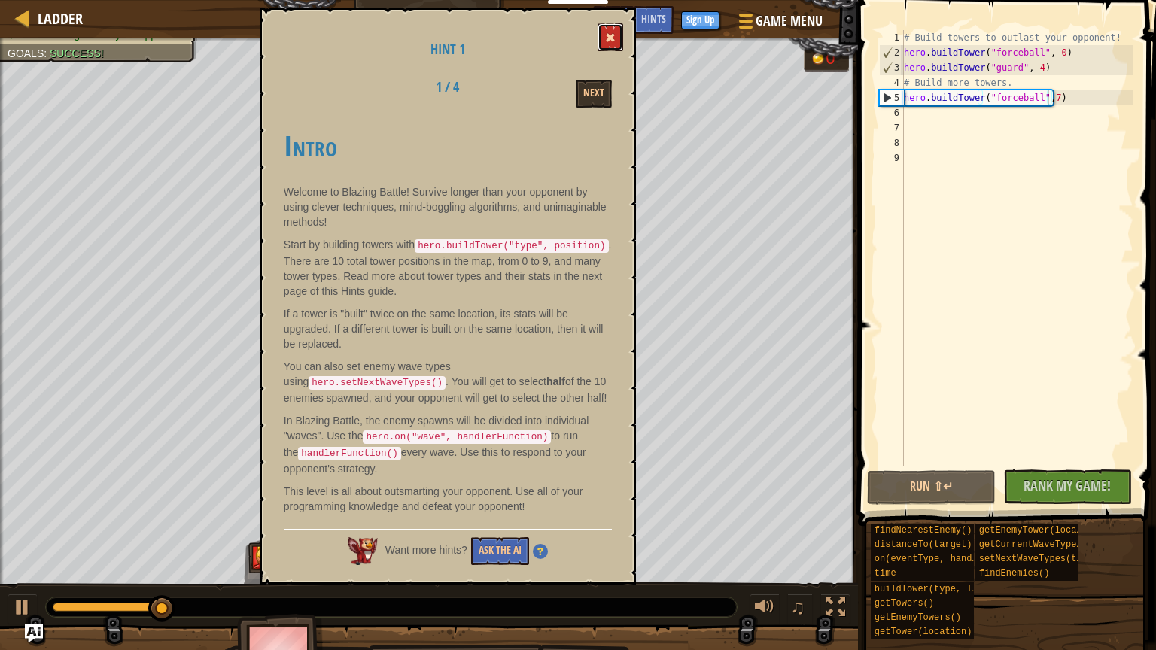
click at [614, 32] on button at bounding box center [610, 37] width 26 height 28
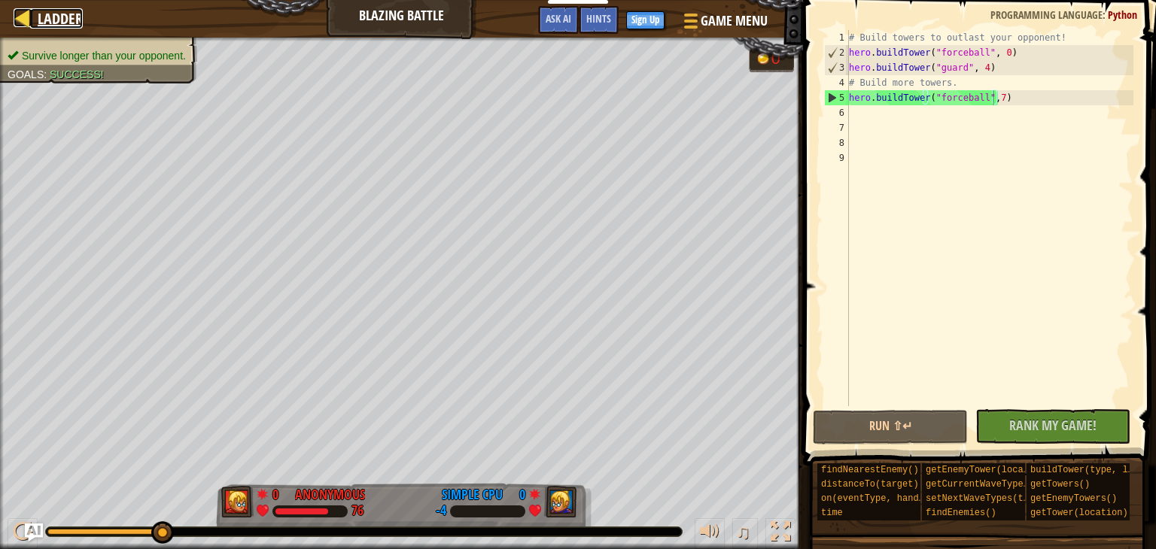
click at [31, 23] on div at bounding box center [23, 17] width 19 height 19
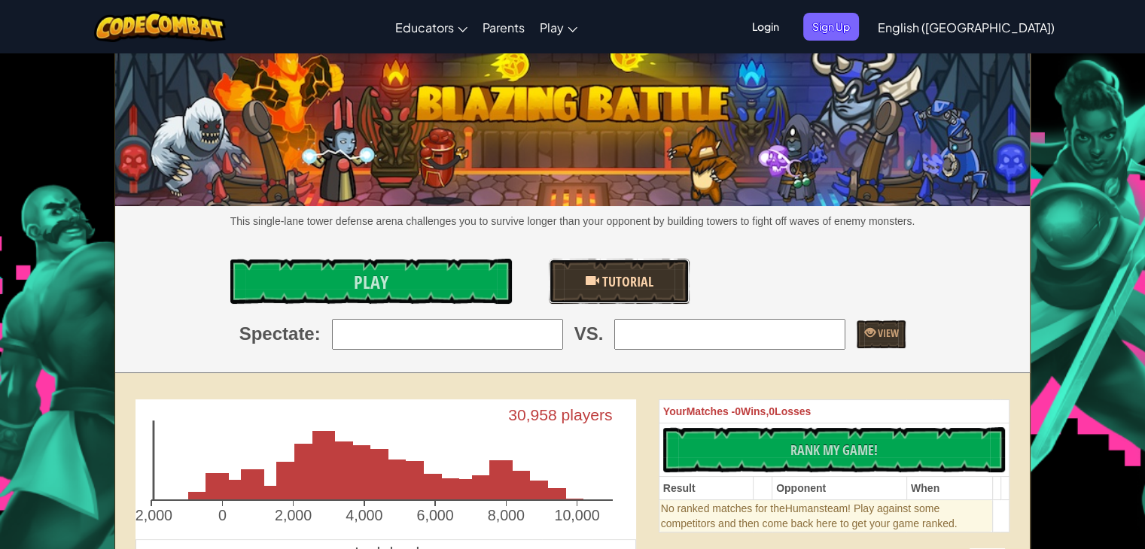
click at [570, 280] on link "Tutorial" at bounding box center [619, 281] width 141 height 45
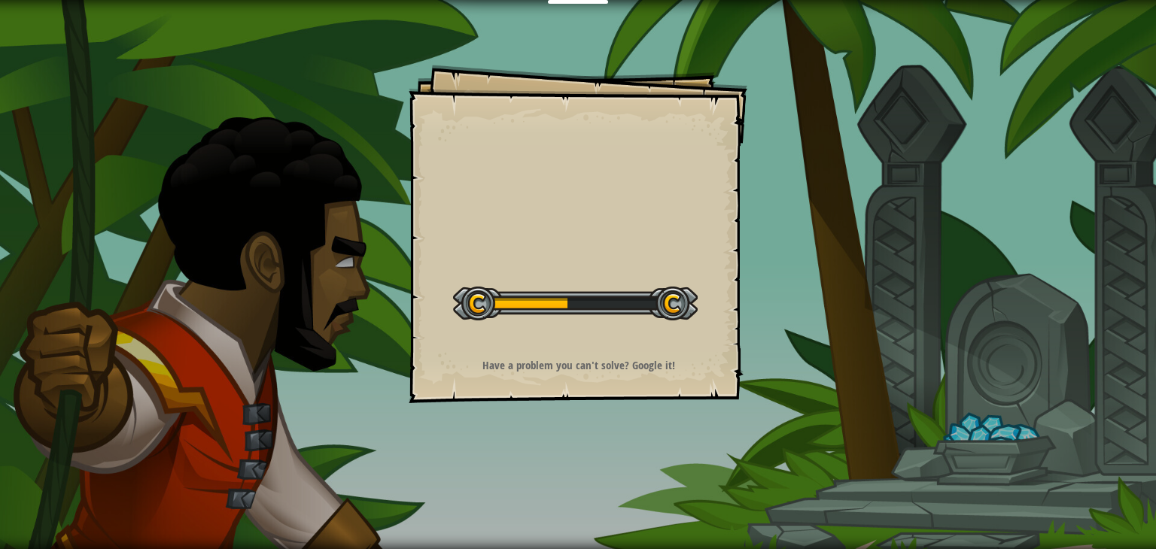
click at [566, 284] on div "Start Level" at bounding box center [575, 302] width 245 height 60
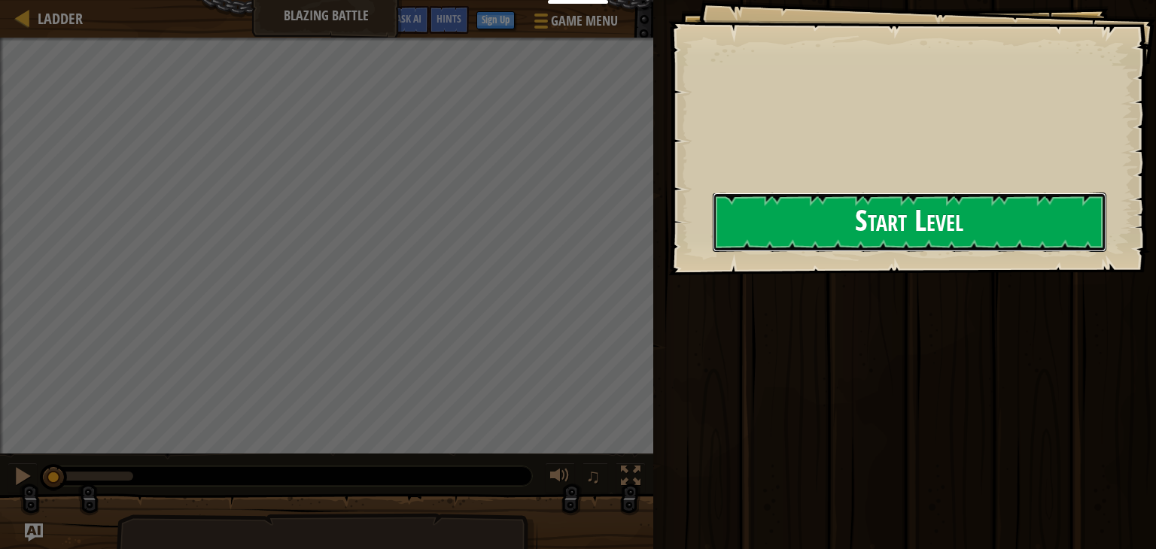
click at [713, 239] on button "Start Level" at bounding box center [910, 222] width 394 height 59
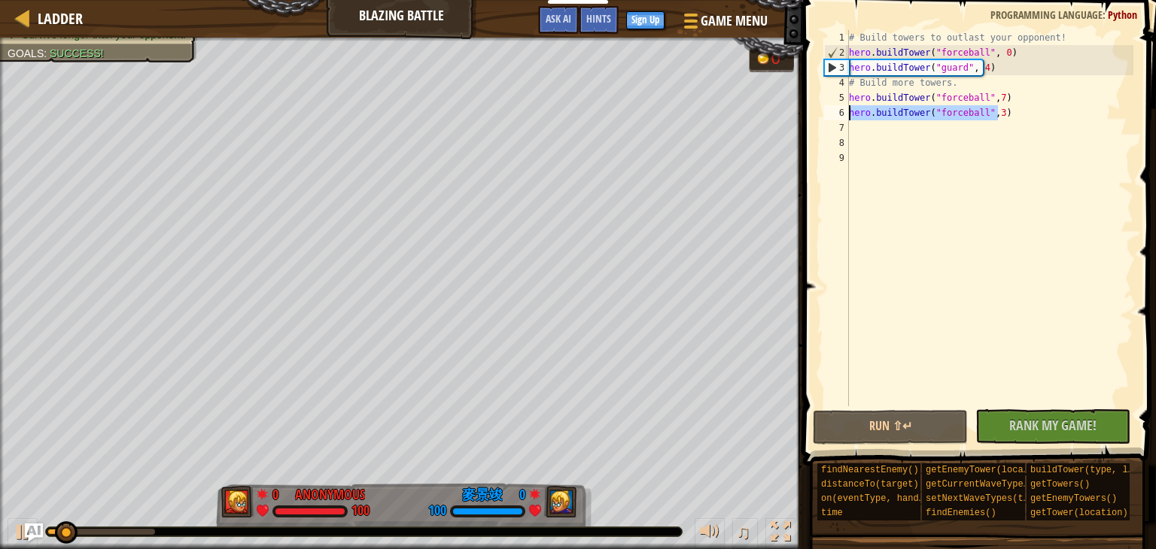
drag, startPoint x: 1002, startPoint y: 111, endPoint x: 849, endPoint y: 109, distance: 153.5
click at [849, 109] on div "# Build towers to outlast your opponent! hero . buildTower ( "forceball" , 0 ) …" at bounding box center [989, 233] width 287 height 406
type textarea "hero.buildTower("forceball",3)"
click at [851, 129] on div "# Build towers to outlast your opponent! hero . buildTower ( "forceball" , 0 ) …" at bounding box center [989, 233] width 287 height 406
paste textarea "hero.buildTower("forceball",3)"
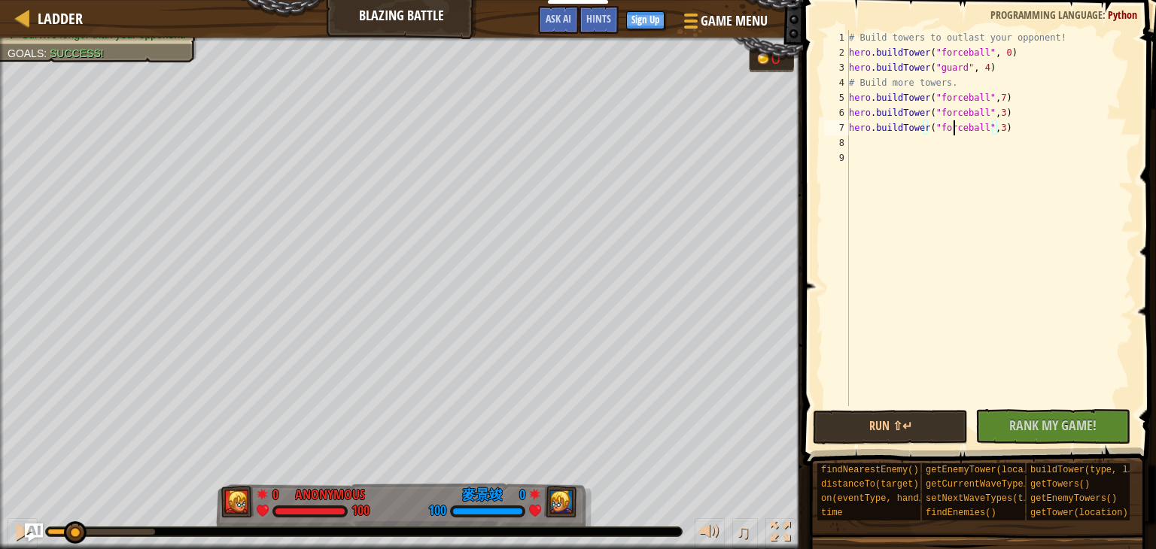
click at [952, 128] on div "# Build towers to outlast your opponent! hero . buildTower ( "forceball" , 0 ) …" at bounding box center [989, 233] width 287 height 406
click at [987, 129] on div "# Build towers to outlast your opponent! hero . buildTower ( "forceball" , 0 ) …" at bounding box center [989, 233] width 287 height 406
click at [885, 427] on button "Run ⇧↵" at bounding box center [890, 427] width 155 height 35
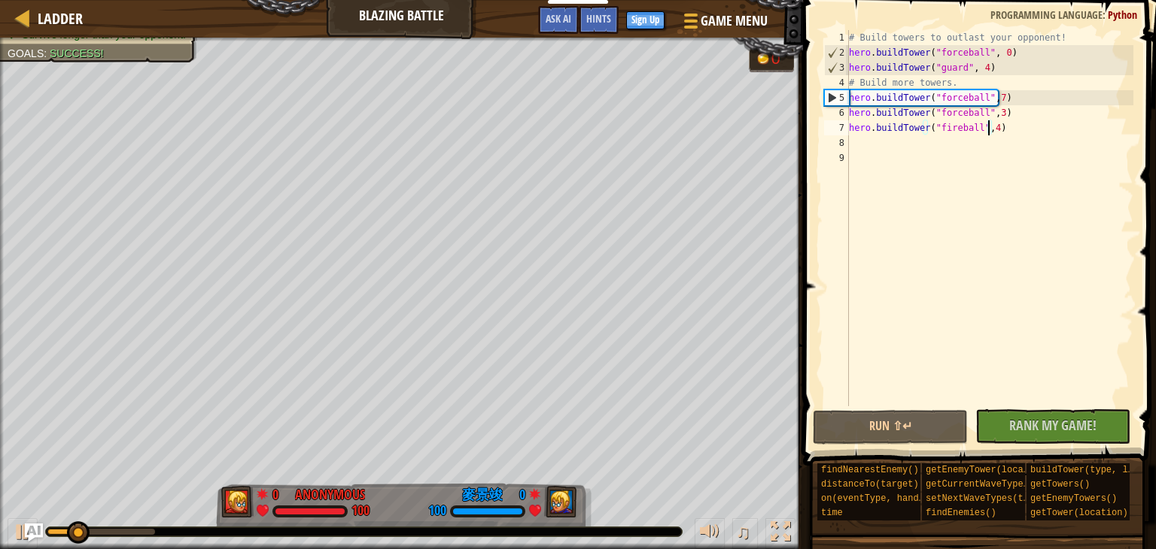
click at [1006, 128] on div "# Build towers to outlast your opponent! hero . buildTower ( "forceball" , 0 ) …" at bounding box center [989, 233] width 287 height 406
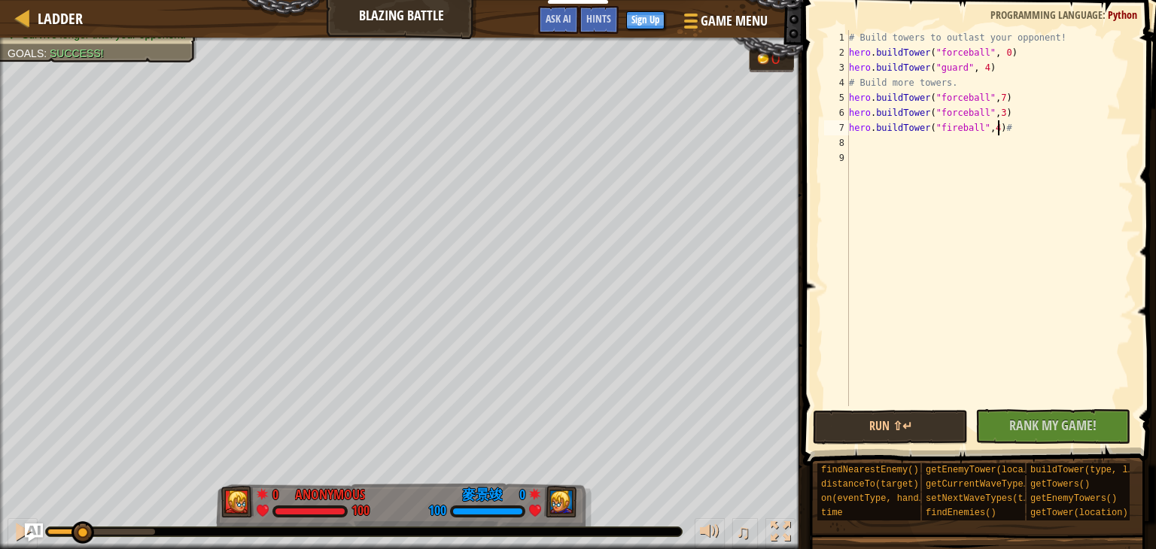
type textarea "hero.buildTower("fireball",4)"
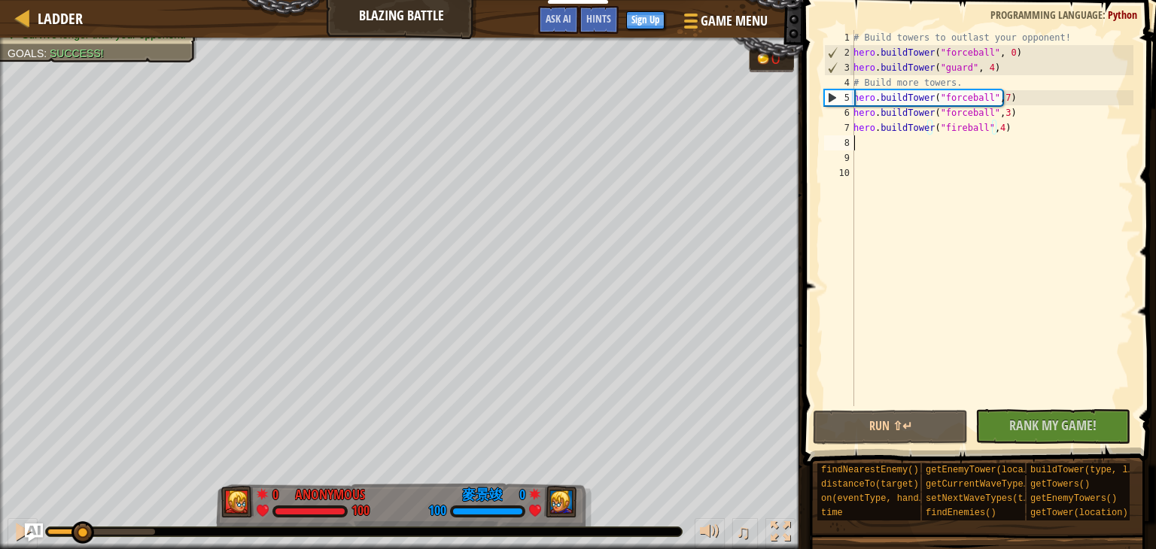
scroll to position [7, 0]
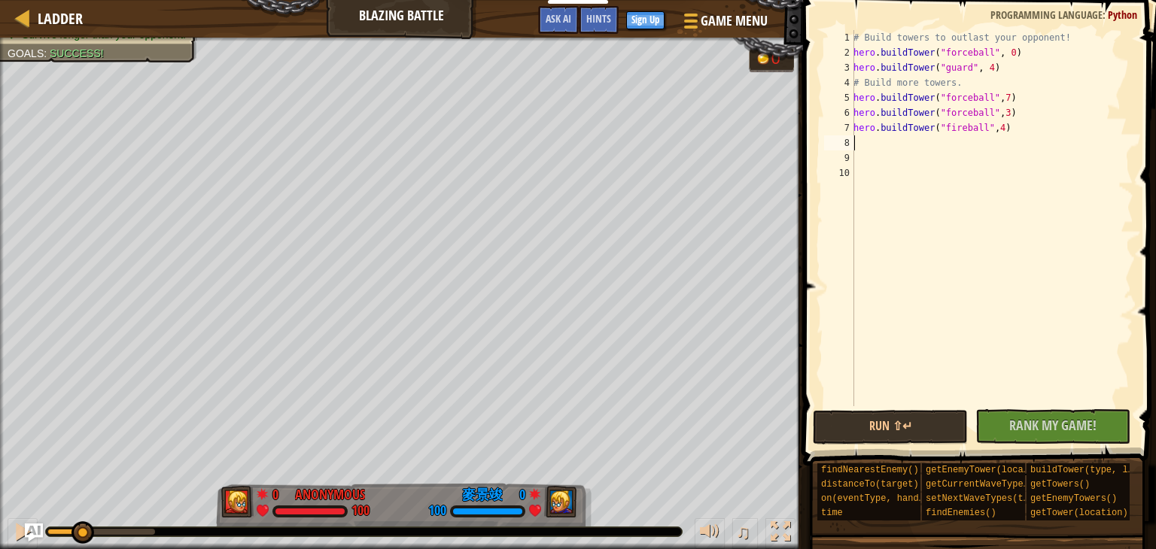
paste textarea "hero.buildTower("forceball",3)"
click at [961, 142] on div "# Build towers to outlast your opponent! hero . buildTower ( "forceball" , 0 ) …" at bounding box center [991, 233] width 283 height 406
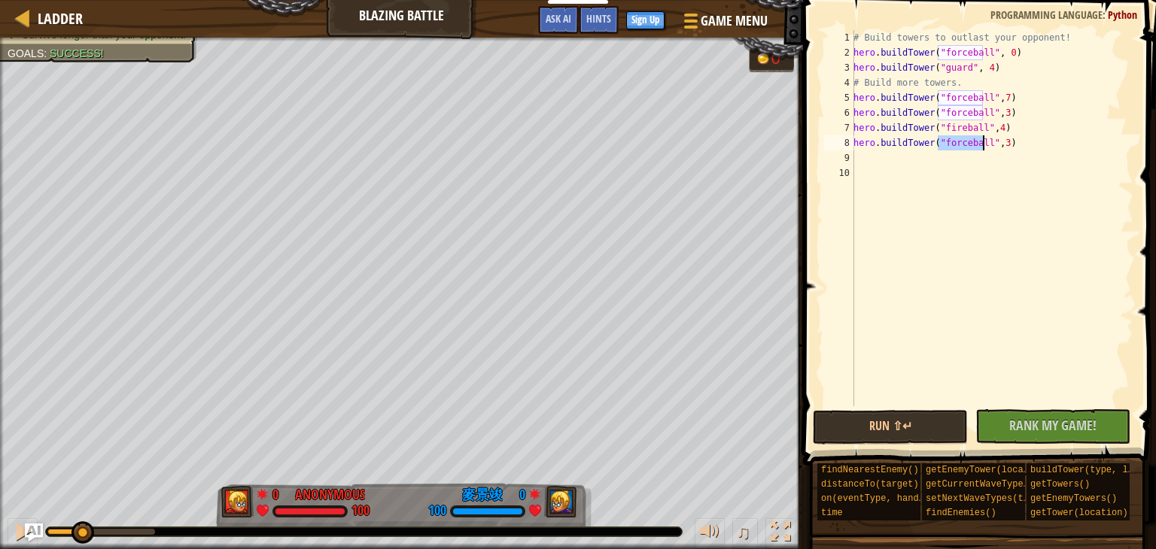
type textarea "hero.buildTower("forceball",3)"
click at [961, 142] on div "# Build towers to outlast your opponent! hero . buildTower ( "forceball" , 0 ) …" at bounding box center [991, 233] width 283 height 406
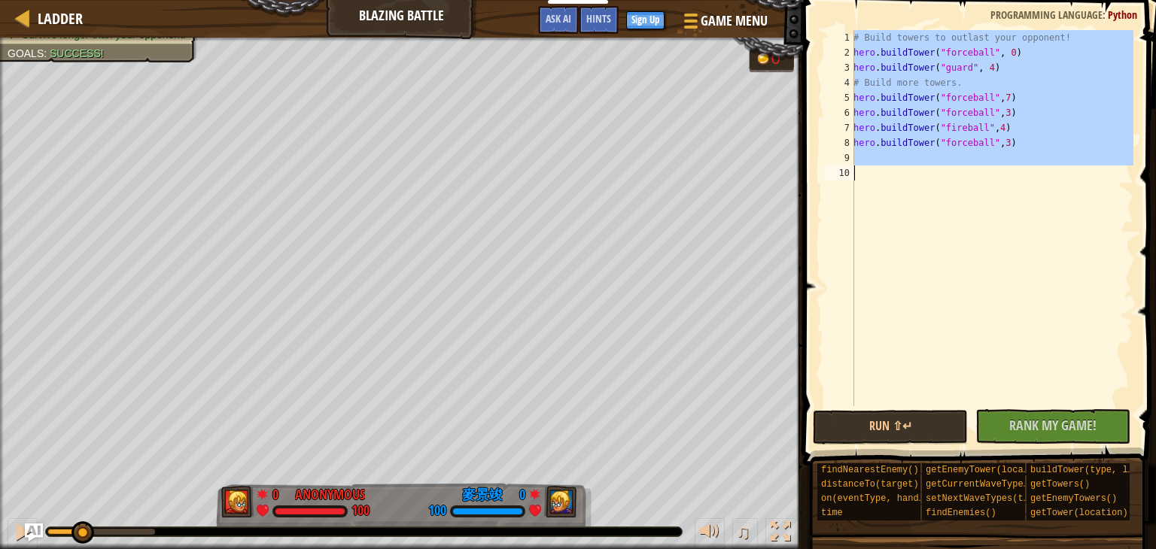
click at [961, 142] on div "# Build towers to outlast your opponent! hero . buildTower ( "forceball" , 0 ) …" at bounding box center [991, 233] width 283 height 406
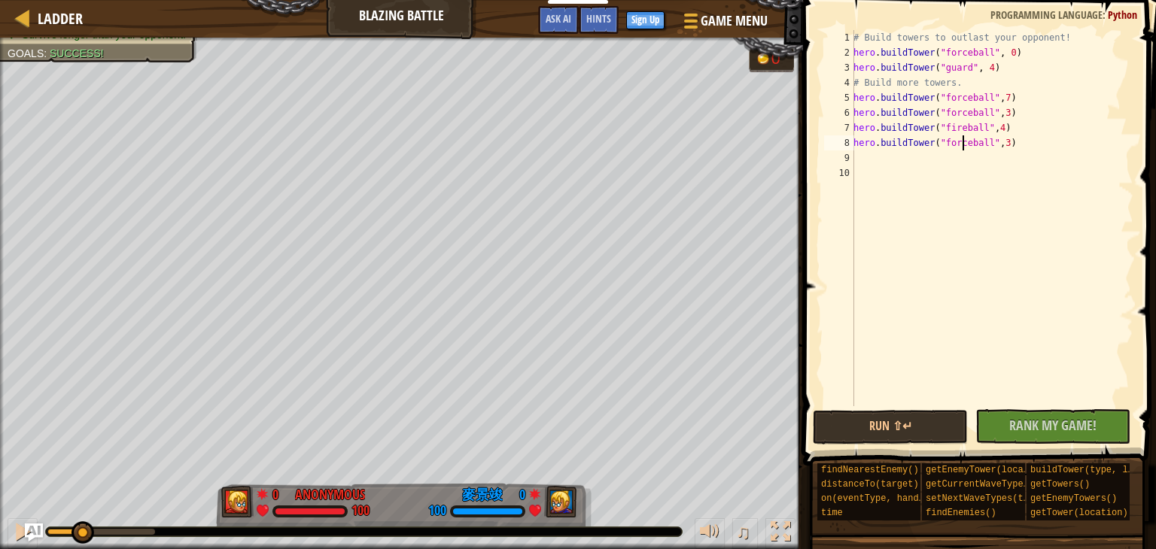
click at [961, 142] on div "# Build towers to outlast your opponent! hero . buildTower ( "forceball" , 0 ) …" at bounding box center [991, 233] width 283 height 406
click at [978, 148] on div "# Build towers to outlast your opponent! hero . buildTower ( "forceball" , 0 ) …" at bounding box center [991, 233] width 283 height 406
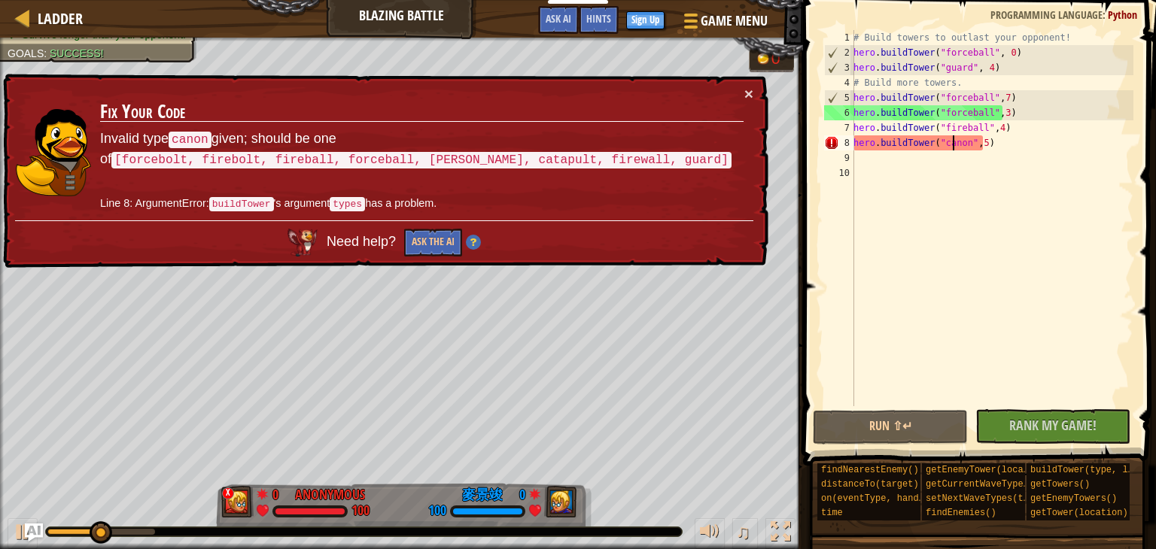
click at [951, 141] on div "# Build towers to outlast your opponent! hero . buildTower ( "forceball" , 0 ) …" at bounding box center [991, 233] width 283 height 406
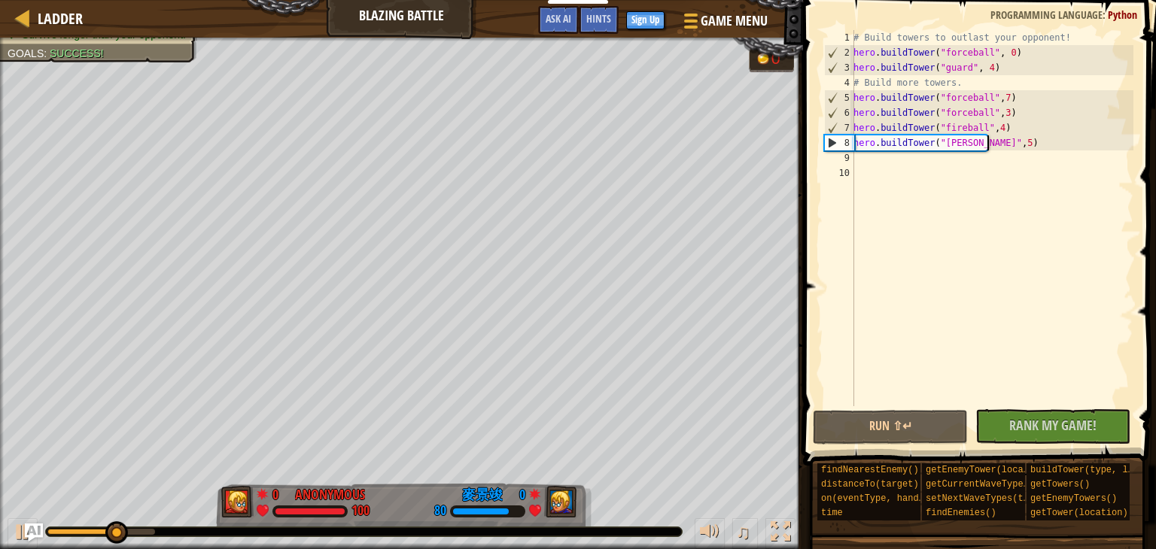
click at [1021, 149] on div "# Build towers to outlast your opponent! hero . buildTower ( "forceball" , 0 ) …" at bounding box center [991, 233] width 283 height 406
type textarea "hero.buildTower("[PERSON_NAME]",5)"
click at [1021, 149] on div "# Build towers to outlast your opponent! hero . buildTower ( "forceball" , 0 ) …" at bounding box center [991, 218] width 283 height 376
click at [1021, 149] on div "# Build towers to outlast your opponent! hero . buildTower ( "forceball" , 0 ) …" at bounding box center [991, 233] width 283 height 406
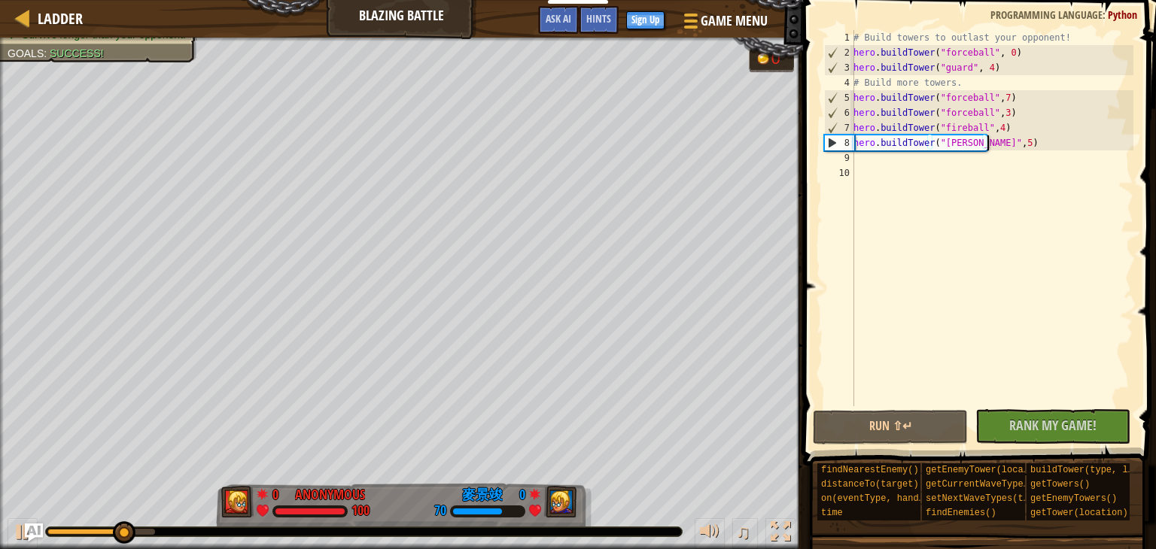
click at [1029, 138] on div "# Build towers to outlast your opponent! hero . buildTower ( "forceball" , 0 ) …" at bounding box center [991, 233] width 283 height 406
click at [936, 339] on div "# Build towers to outlast your opponent! hero . buildTower ( "forceball" , 0 ) …" at bounding box center [991, 233] width 283 height 406
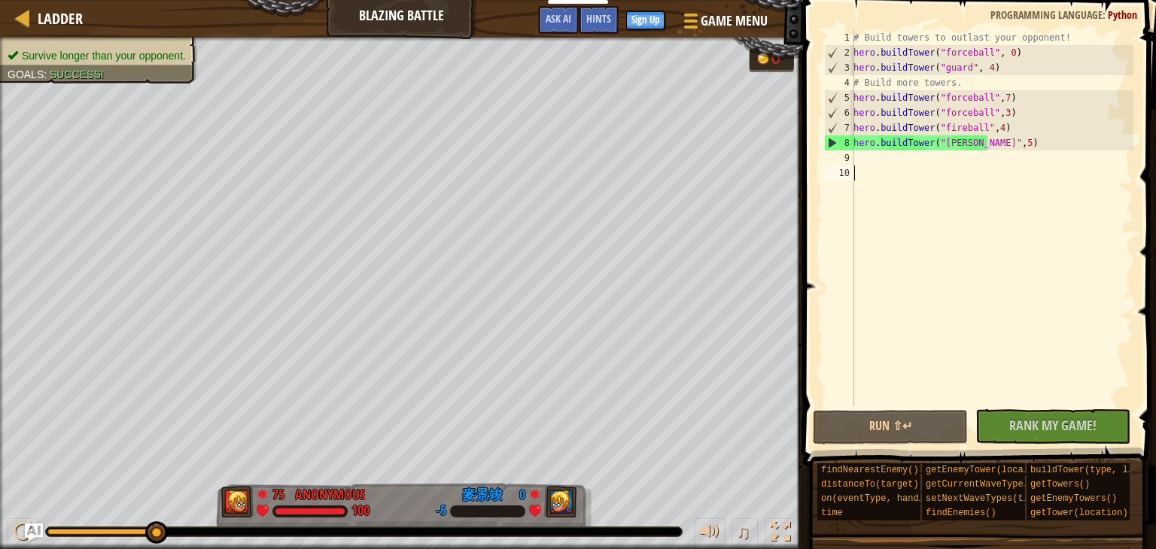
click at [413, 33] on div "Ladder Blazing Battle Game Menu Done Sign Up Hints Ask AI 1 ההההההההההההההההההה…" at bounding box center [578, 274] width 1156 height 549
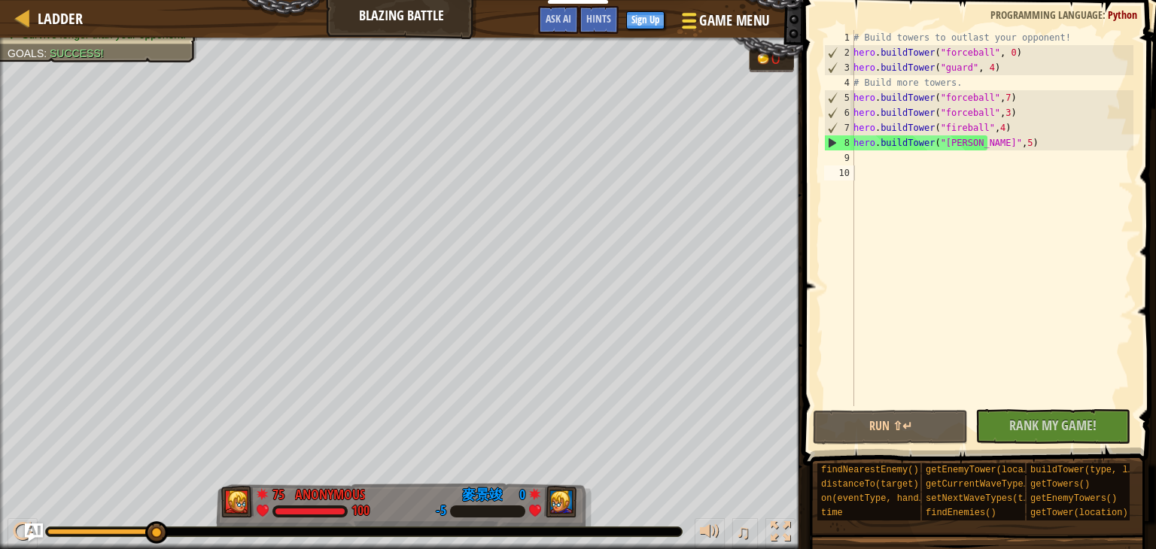
click at [679, 13] on div at bounding box center [689, 21] width 20 height 22
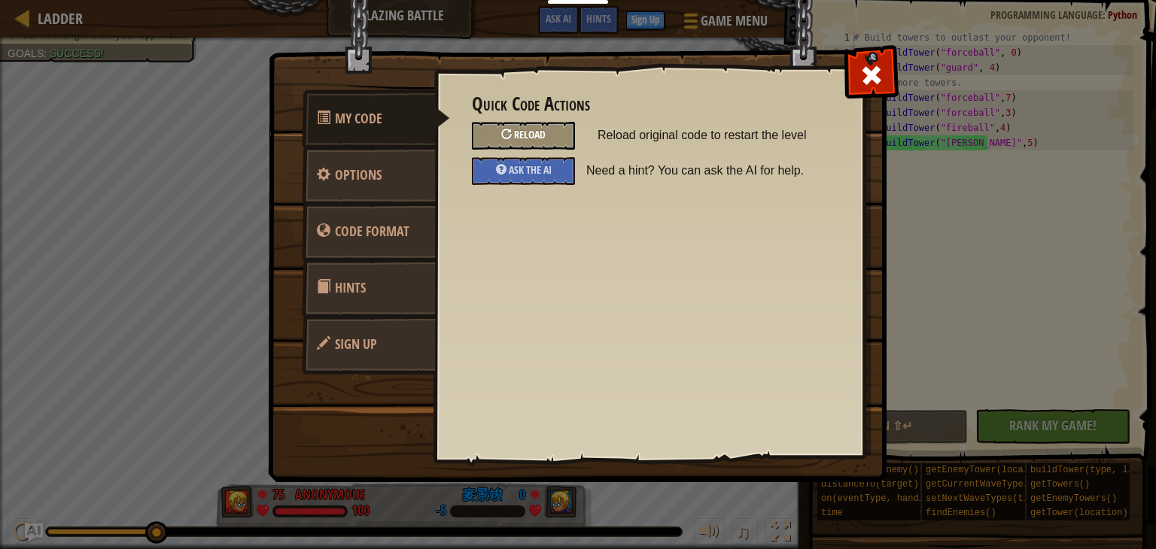
click at [537, 131] on span "Reload" at bounding box center [530, 134] width 32 height 14
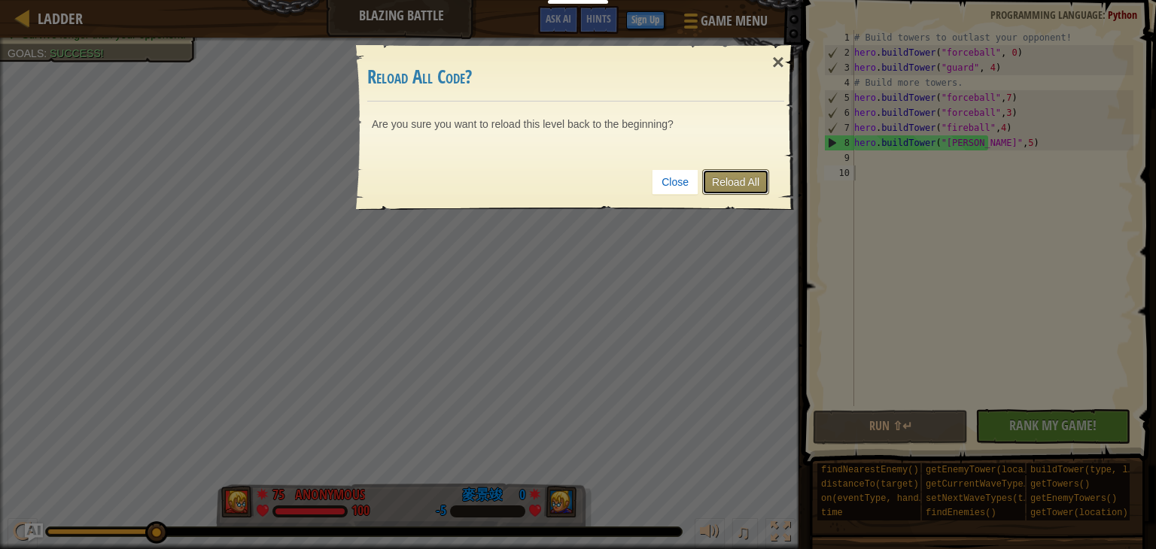
click at [739, 181] on link "Reload All" at bounding box center [735, 182] width 67 height 26
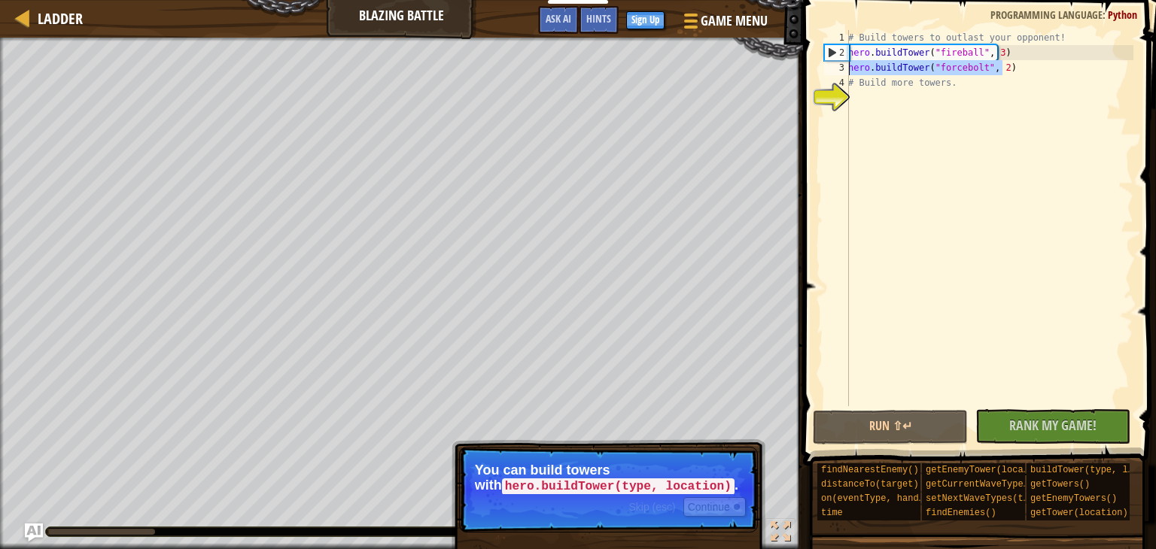
drag, startPoint x: 1011, startPoint y: 67, endPoint x: 847, endPoint y: 71, distance: 164.1
click at [847, 71] on div "1 2 3 4 5 # Build towers to outlast your opponent! hero . buildTower ( "firebal…" at bounding box center [977, 218] width 312 height 376
type textarea "hero.buildTower("forcebolt", 2)"
click at [871, 95] on div "# Build towers to outlast your opponent! hero . buildTower ( "fireball" , 3 ) h…" at bounding box center [989, 233] width 288 height 406
paste textarea "hero.buildTower("forcebolt", 2)"
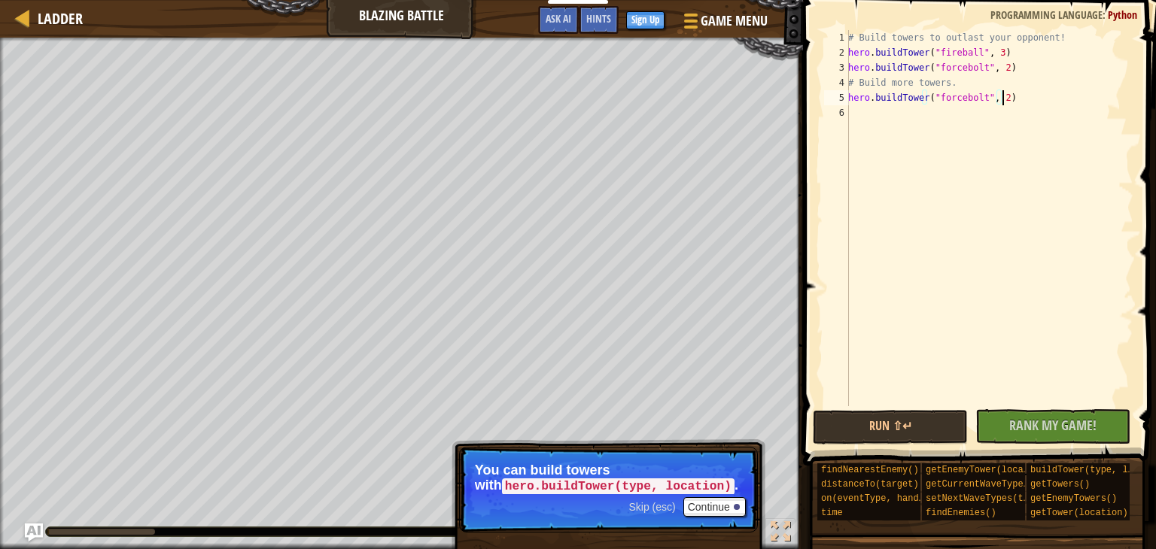
click at [954, 97] on div "# Build towers to outlast your opponent! hero . buildTower ( "fireball" , 3 ) h…" at bounding box center [989, 233] width 288 height 406
click at [981, 95] on div "# Build towers to outlast your opponent! hero . buildTower ( "fireball" , 3 ) h…" at bounding box center [989, 233] width 288 height 406
type textarea "hero.buildTower("[PERSON_NAME]", 7)"
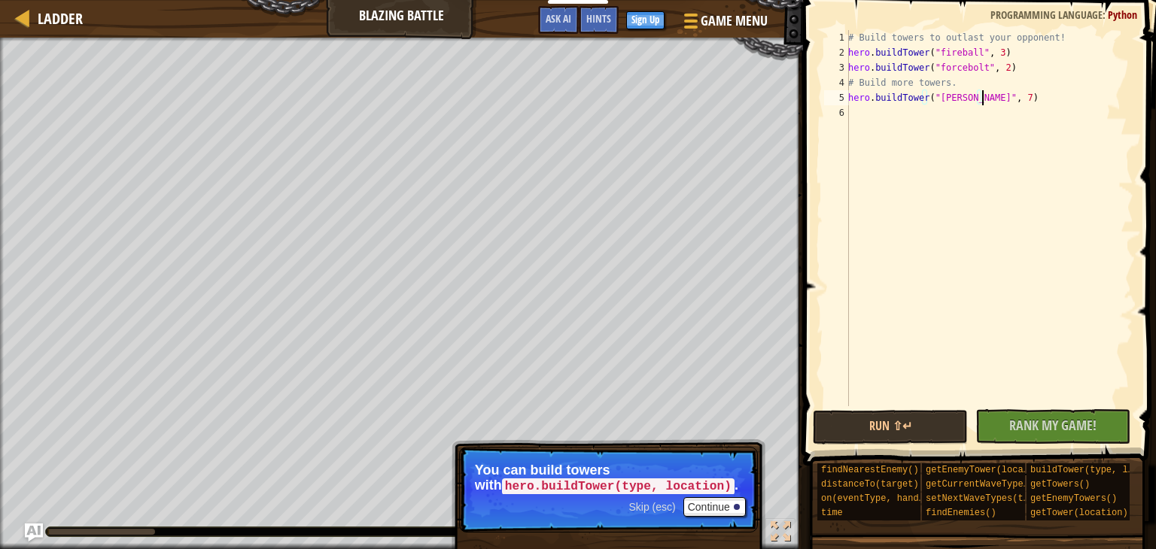
scroll to position [7, 11]
click at [996, 102] on div "# Build towers to outlast your opponent! hero . buildTower ( "fireball" , 3 ) h…" at bounding box center [989, 233] width 288 height 406
paste textarea "hero.buildTower("forcebolt", 2)"
click at [943, 110] on div "# Build towers to outlast your opponent! hero . buildTower ( "fireball" , 3 ) h…" at bounding box center [989, 233] width 288 height 406
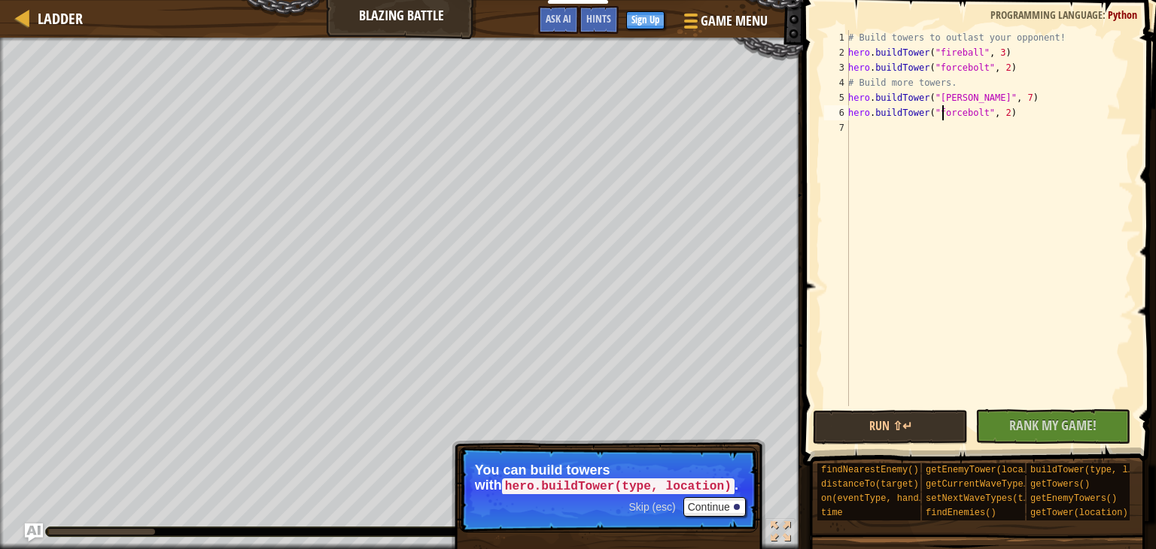
click at [943, 110] on div "# Build towers to outlast your opponent! hero . buildTower ( "fireball" , 3 ) h…" at bounding box center [989, 233] width 288 height 406
click at [991, 111] on div "# Build towers to outlast your opponent! hero . buildTower ( "fireball" , 3 ) h…" at bounding box center [989, 233] width 288 height 406
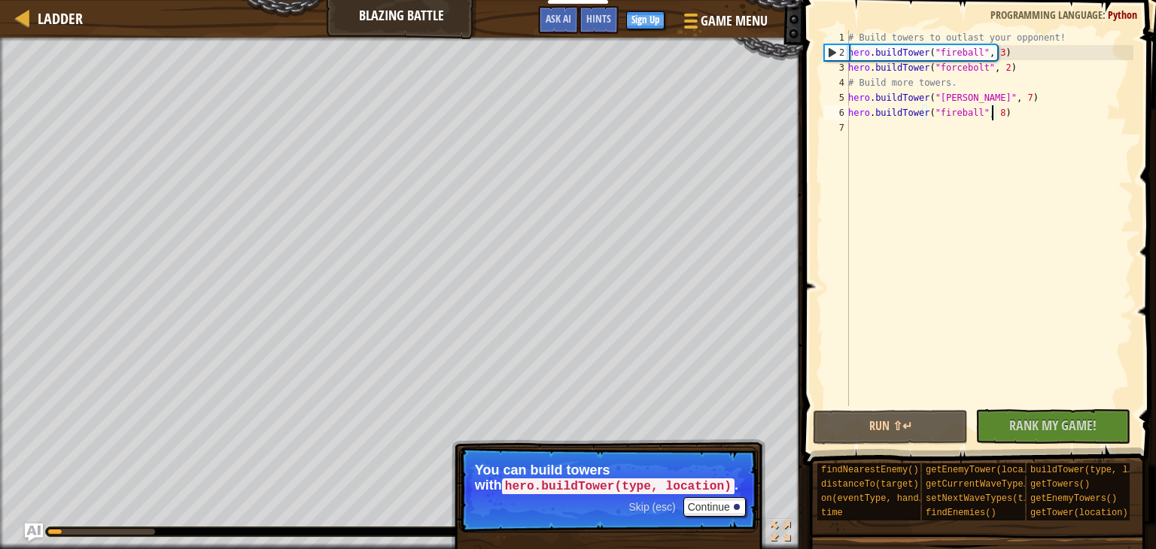
click at [830, 47] on div "2" at bounding box center [837, 52] width 24 height 15
click at [710, 511] on button "Continue" at bounding box center [714, 507] width 62 height 20
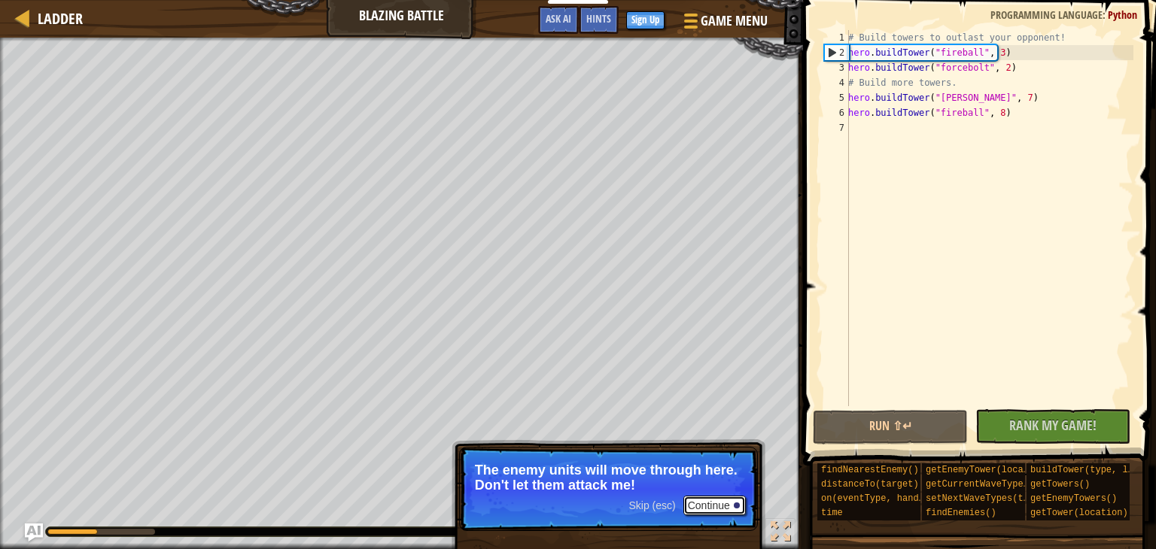
click at [710, 514] on button "Continue" at bounding box center [714, 506] width 62 height 20
click at [723, 503] on button "Continue" at bounding box center [714, 506] width 62 height 20
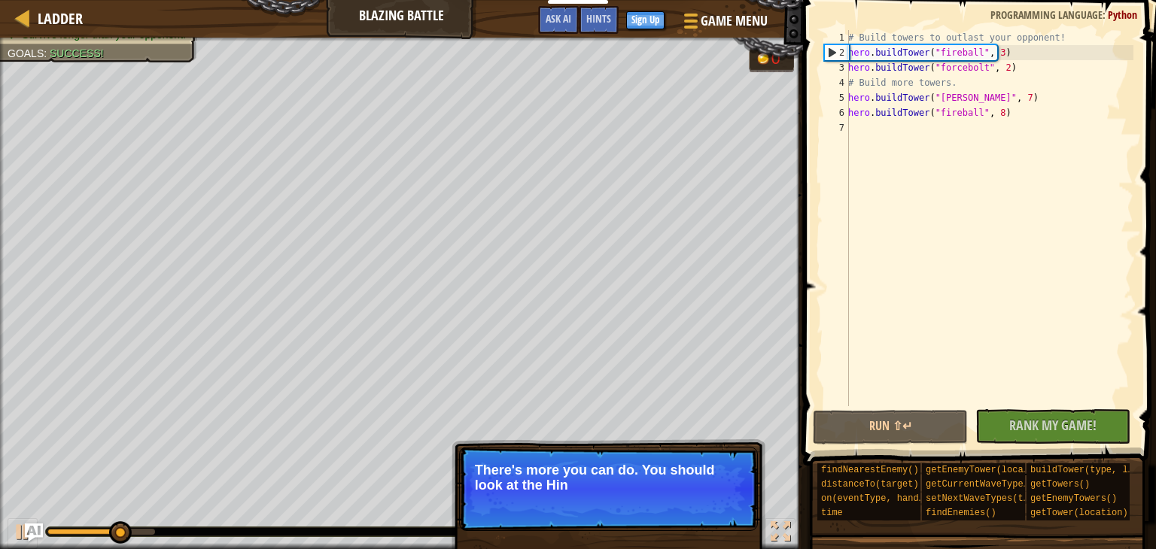
click at [1016, 112] on div "# Build towers to outlast your opponent! hero . buildTower ( "fireball" , 3 ) h…" at bounding box center [989, 233] width 288 height 406
type textarea "hero.buildTower("fireball", 8)"
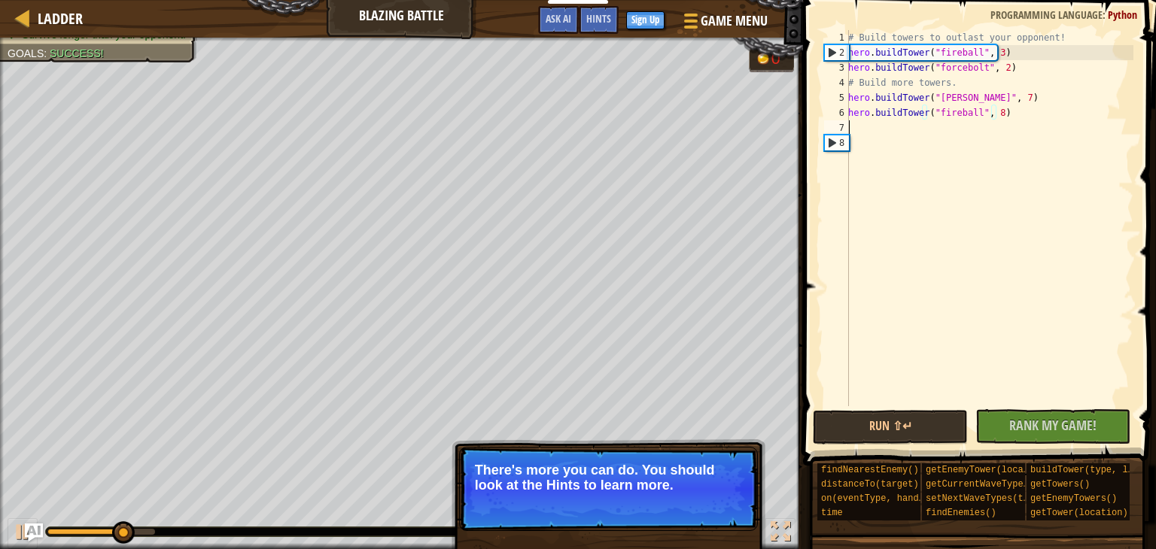
scroll to position [7, 0]
paste textarea "hero.buildTower("forcebolt", 2)"
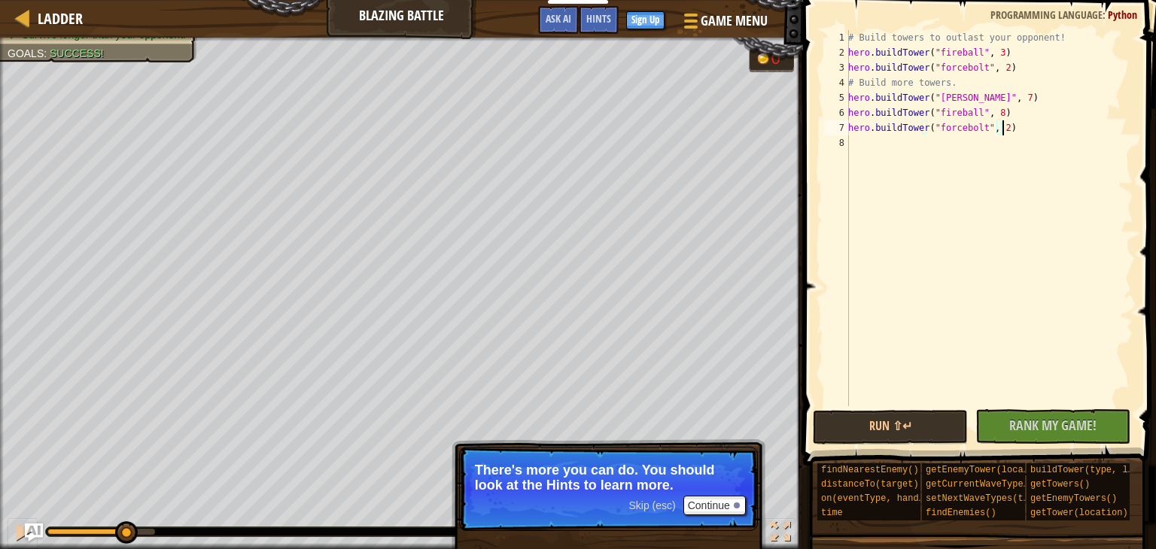
click at [947, 128] on div "# Build towers to outlast your opponent! hero . buildTower ( "fireball" , 3 ) h…" at bounding box center [989, 233] width 288 height 406
click at [1005, 132] on div "# Build towers to outlast your opponent! hero . buildTower ( "fireball" , 3 ) h…" at bounding box center [989, 233] width 288 height 406
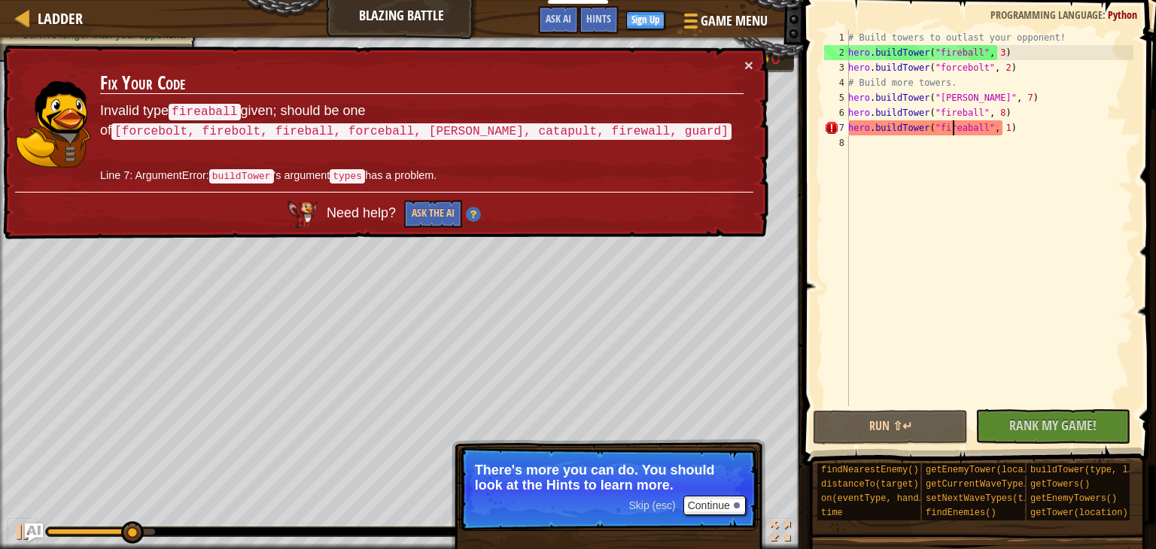
click at [952, 130] on div "# Build towers to outlast your opponent! hero . buildTower ( "fireball" , 3 ) h…" at bounding box center [989, 233] width 288 height 406
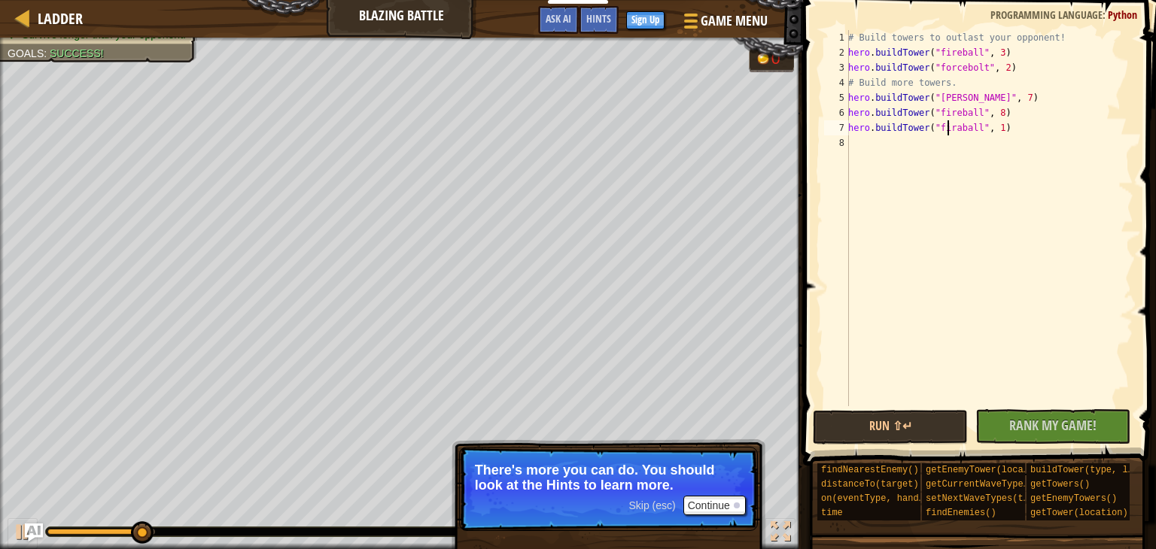
click at [953, 132] on div "# Build towers to outlast your opponent! hero . buildTower ( "fireball" , 3 ) h…" at bounding box center [989, 233] width 288 height 406
type textarea "hero.buildTower("fireball", 1)"
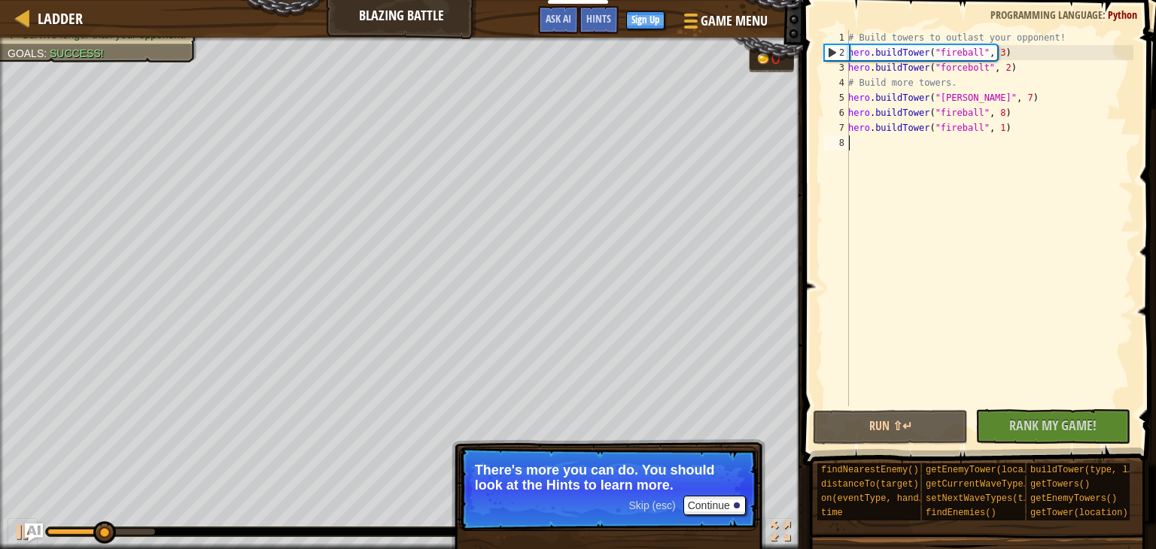
scroll to position [7, 0]
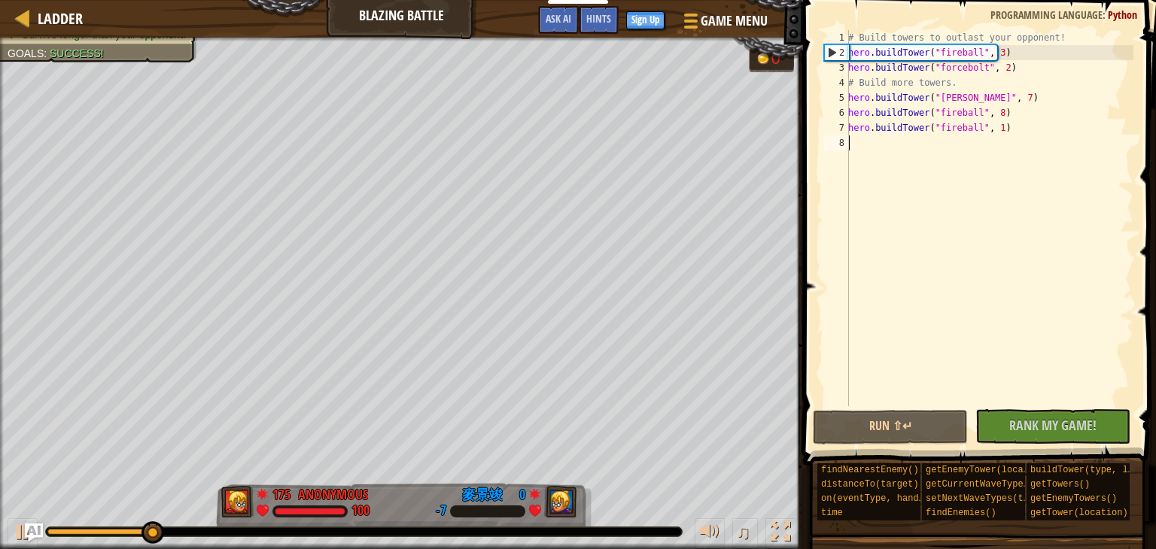
paste textarea "hero.buildTower("forcebolt", 2)"
type textarea "hero.buildTower("forcebolt", 2)"
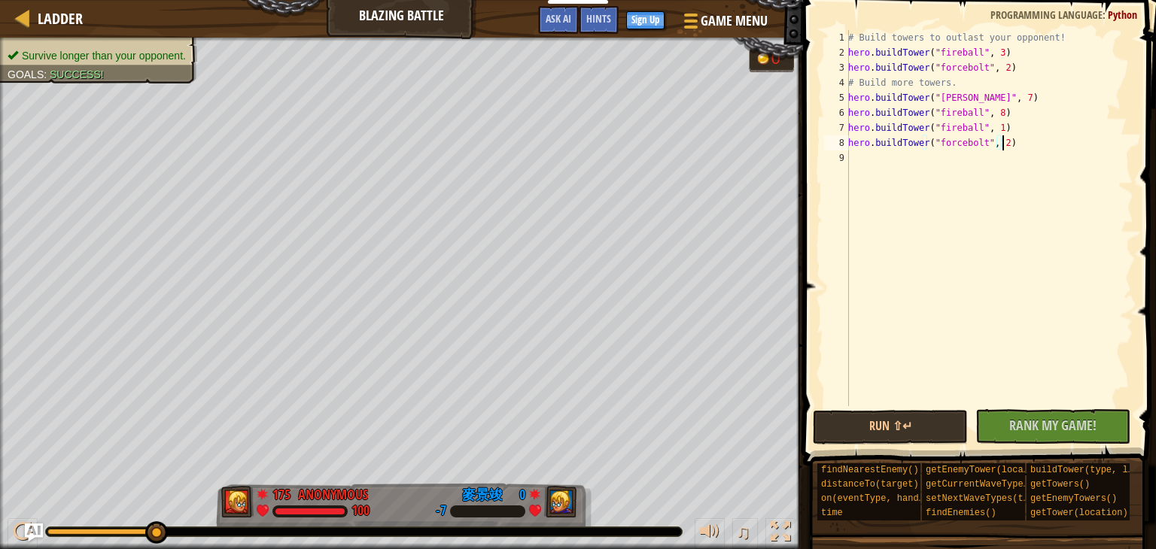
click at [318, 509] on div "♫" at bounding box center [401, 528] width 803 height 45
click at [503, 508] on div "♫" at bounding box center [401, 528] width 803 height 45
click at [57, 10] on span "Ladder" at bounding box center [60, 18] width 45 height 20
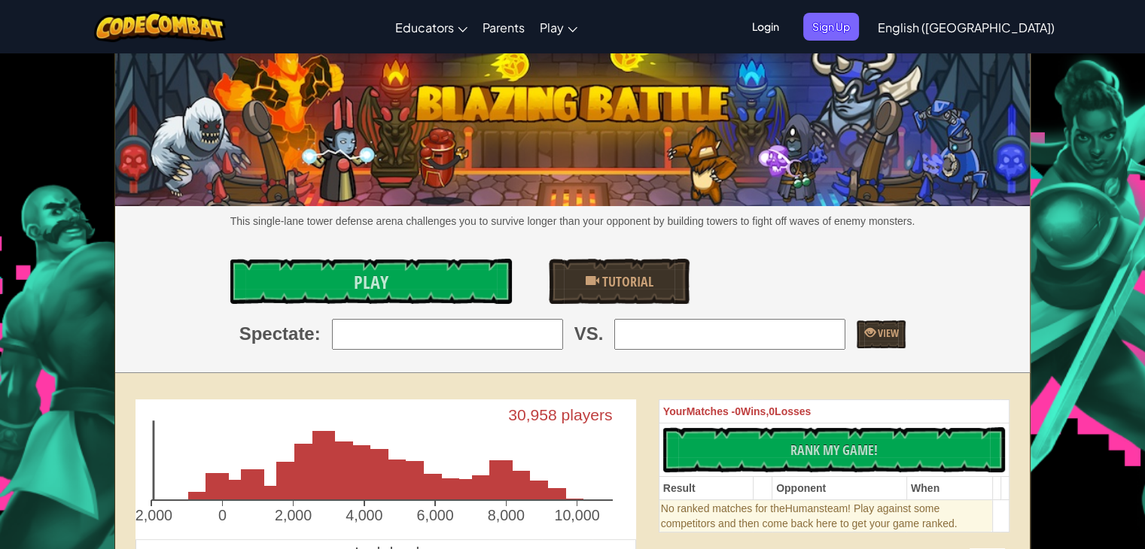
click at [373, 332] on input "search" at bounding box center [447, 334] width 231 height 30
click at [503, 260] on link "Play" at bounding box center [370, 281] width 281 height 45
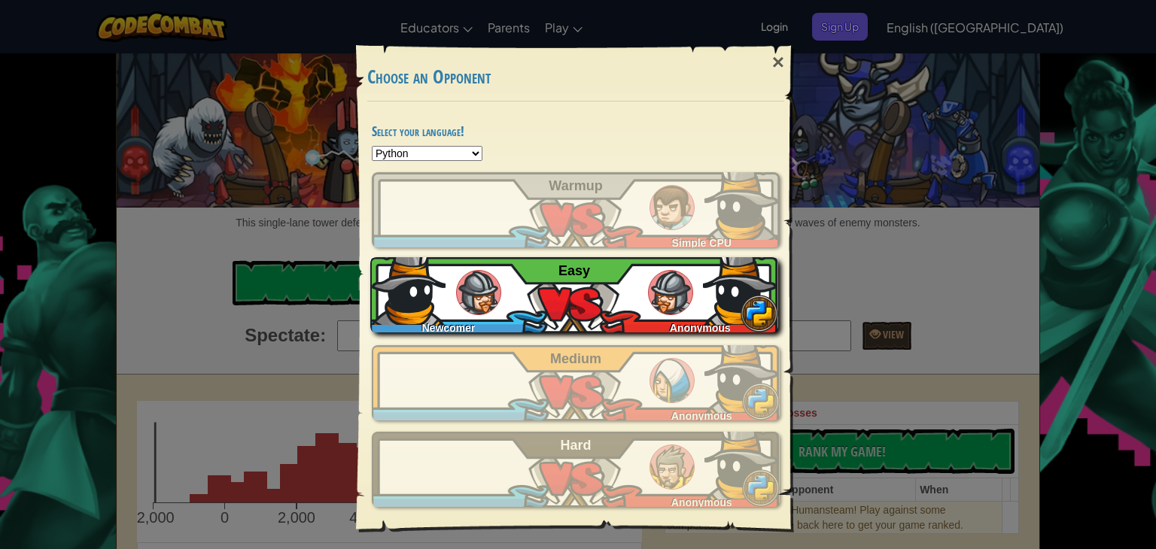
click at [479, 303] on img at bounding box center [478, 292] width 45 height 45
